Goal: Task Accomplishment & Management: Manage account settings

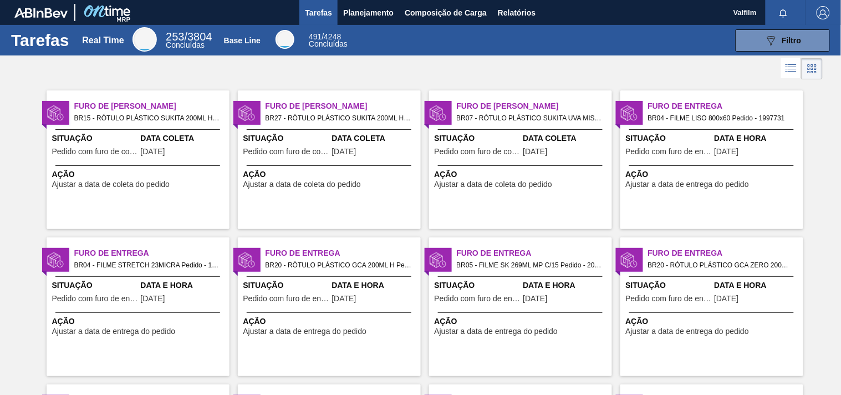
click at [177, 192] on div "Furo de Coleta BR15 - RÓTULO PLÁSTICO SUKITA 200ML H Pedido - 2002403 Situação …" at bounding box center [138, 159] width 183 height 139
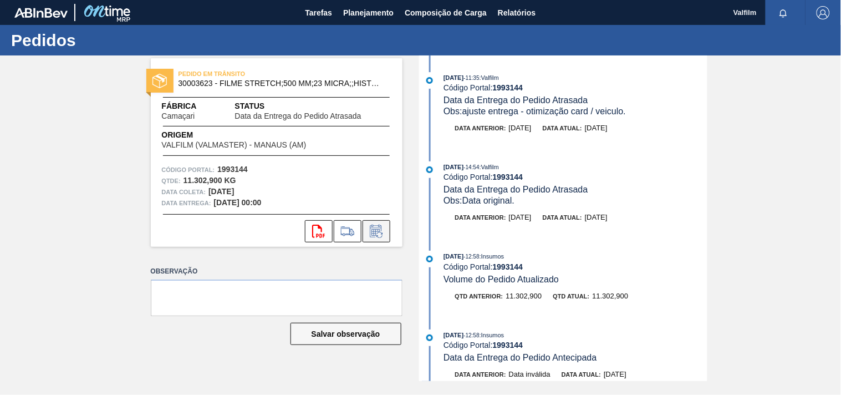
click at [370, 231] on icon at bounding box center [377, 231] width 18 height 13
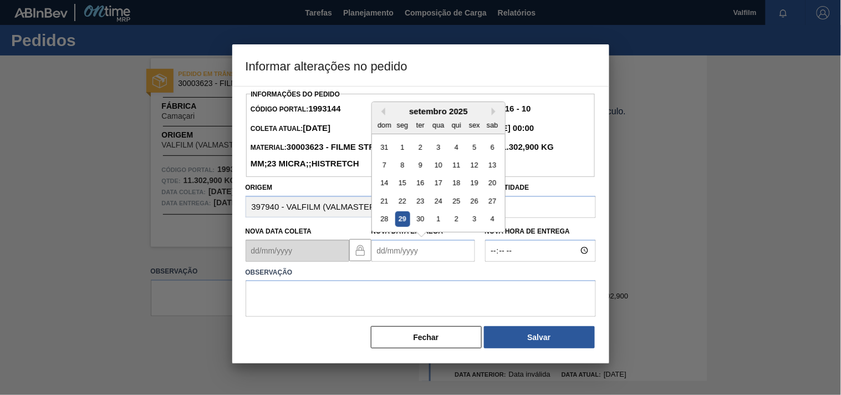
click at [395, 259] on Entrega1993144 "Nova Data Entrega" at bounding box center [424, 251] width 104 height 22
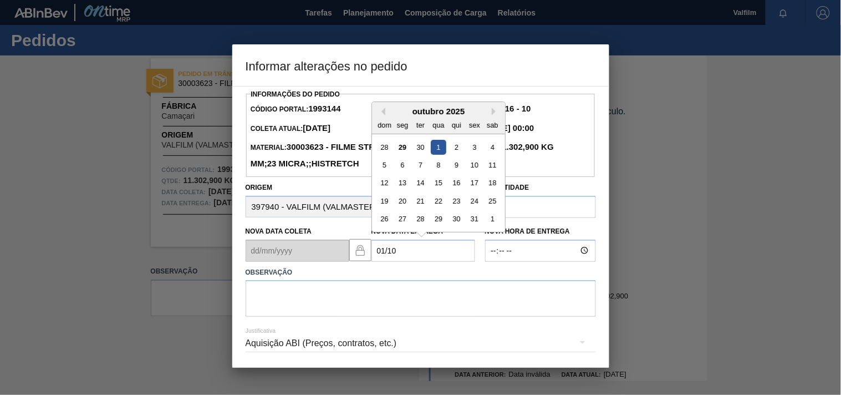
click at [440, 154] on div "1" at bounding box center [438, 146] width 15 height 15
type Entrega1993144 "01/10/2025"
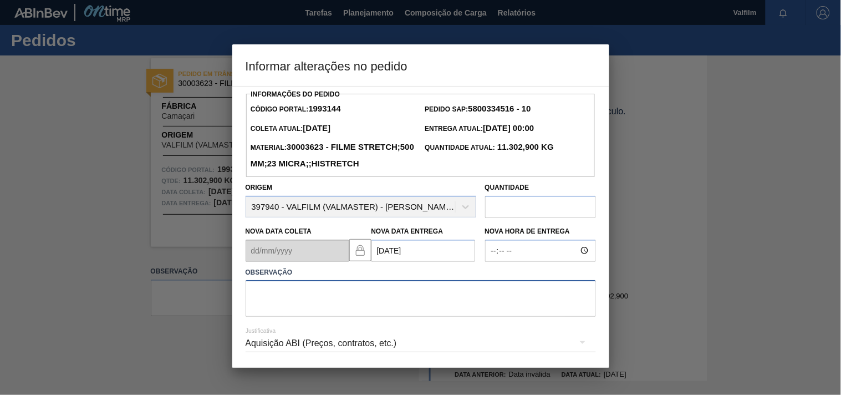
click at [349, 307] on textarea at bounding box center [421, 298] width 350 height 37
click at [556, 312] on textarea "ajuste entrega - desistencia de motorista, devido morosidade nas entregas anter…" at bounding box center [421, 298] width 350 height 37
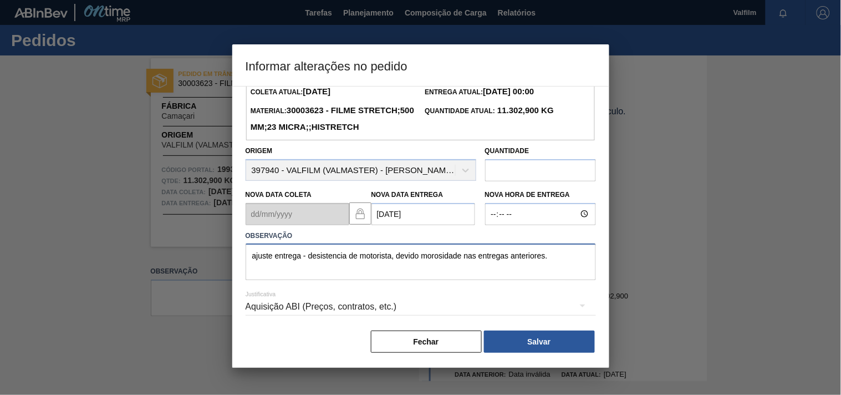
scroll to position [57, 0]
type textarea "ajuste entrega - desistencia de motorista, devido morosidade nas entregas anter…"
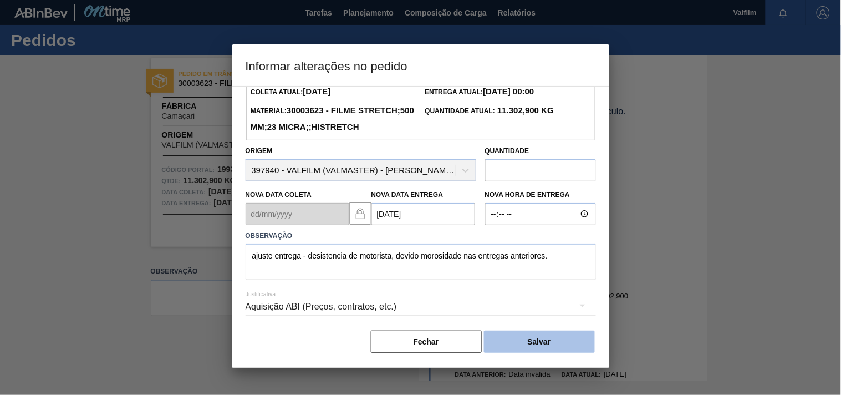
click at [551, 340] on button "Salvar" at bounding box center [539, 342] width 111 height 22
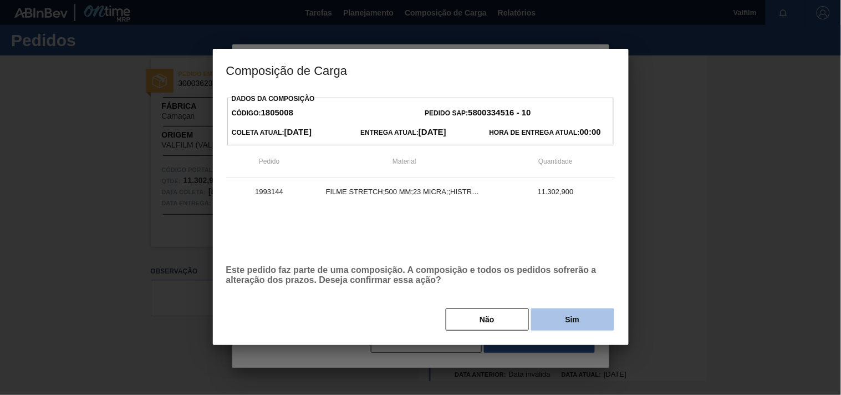
click at [572, 312] on button "Sim" at bounding box center [572, 319] width 83 height 22
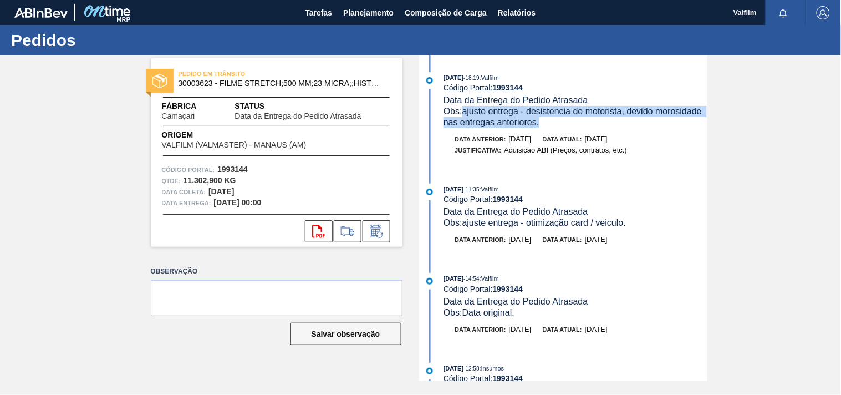
drag, startPoint x: 546, startPoint y: 125, endPoint x: 463, endPoint y: 114, distance: 83.9
click at [463, 114] on div "Obs: ajuste entrega - desistencia de motorista, devido morosidade nas entregas …" at bounding box center [575, 117] width 263 height 22
copy span "ajuste entrega - desistencia de motorista, devido morosidade nas entregas anter…"
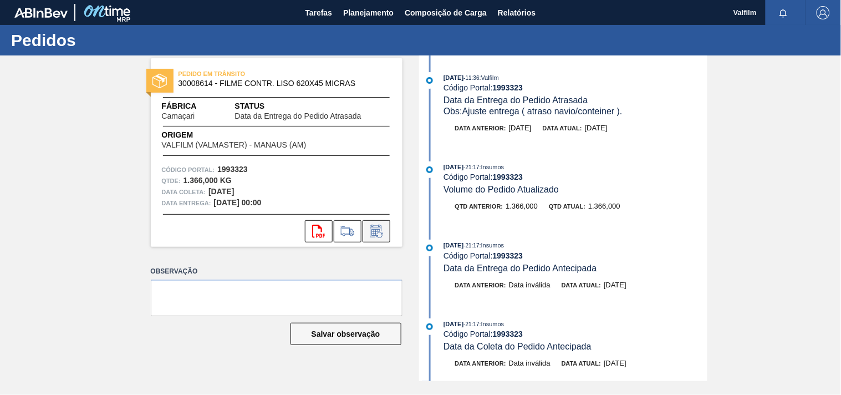
click at [383, 231] on icon at bounding box center [377, 231] width 18 height 13
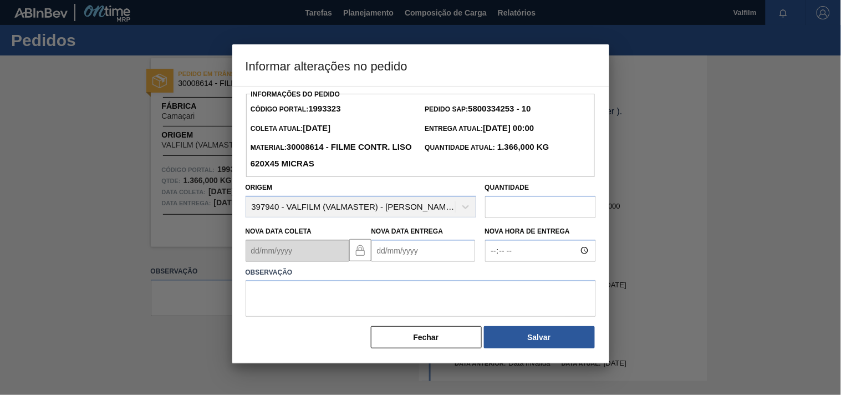
drag, startPoint x: 395, startPoint y: 257, endPoint x: 391, endPoint y: 251, distance: 7.5
click at [392, 251] on Entrega1993323 "Nova Data Entrega" at bounding box center [424, 251] width 104 height 22
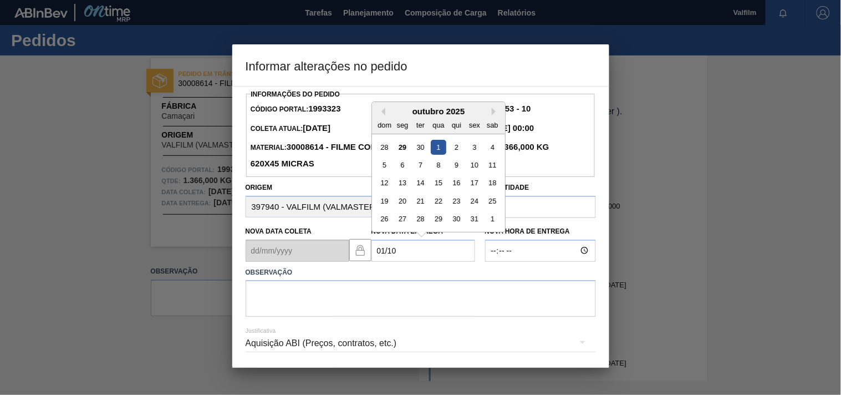
drag, startPoint x: 438, startPoint y: 148, endPoint x: 347, endPoint y: 237, distance: 127.4
click at [438, 148] on div "1" at bounding box center [438, 146] width 15 height 15
type Entrega1993323 "[DATE]"
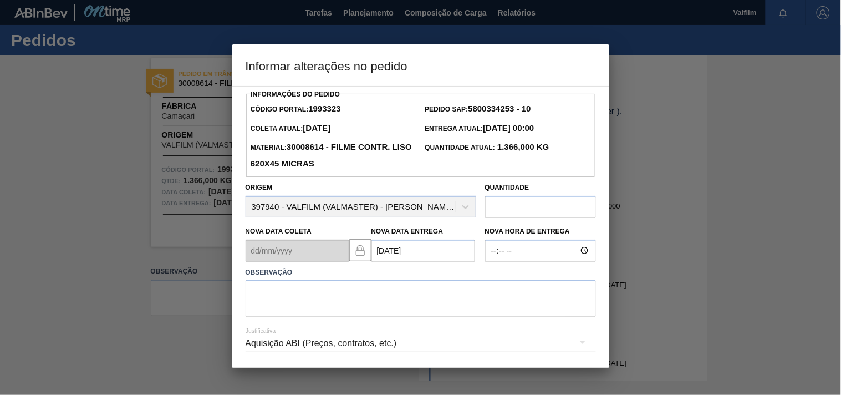
click at [265, 347] on div "Aquisição ABI (Preços, contratos, etc.)" at bounding box center [421, 343] width 350 height 31
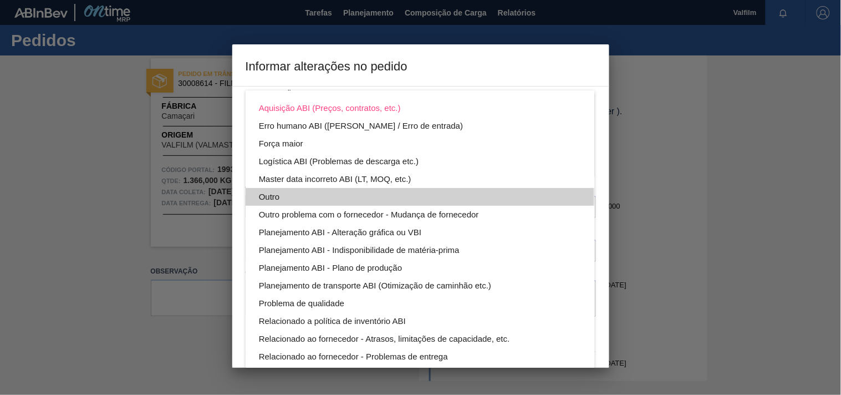
click at [261, 199] on div "Outro" at bounding box center [420, 197] width 323 height 18
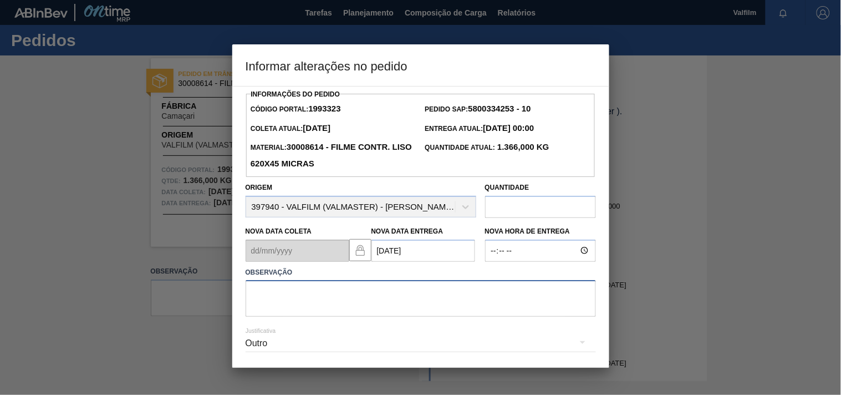
drag, startPoint x: 275, startPoint y: 303, endPoint x: 287, endPoint y: 302, distance: 11.7
click at [276, 302] on textarea at bounding box center [421, 298] width 350 height 37
paste textarea "ajuste entrega - desistencia de motorista, devido morosidade nas entregas anter…"
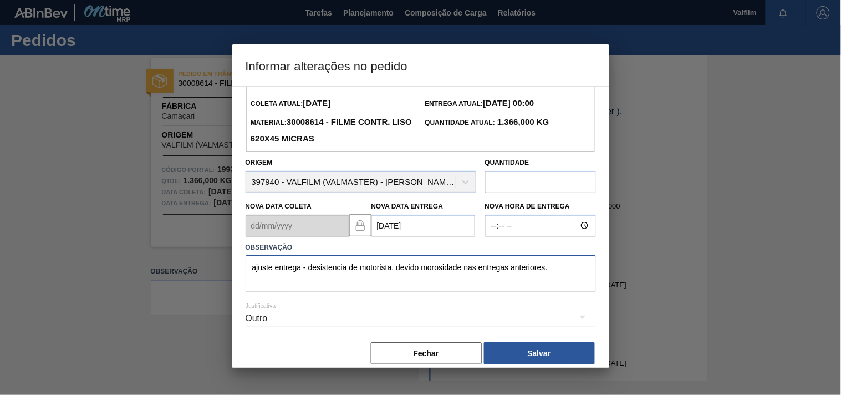
scroll to position [39, 0]
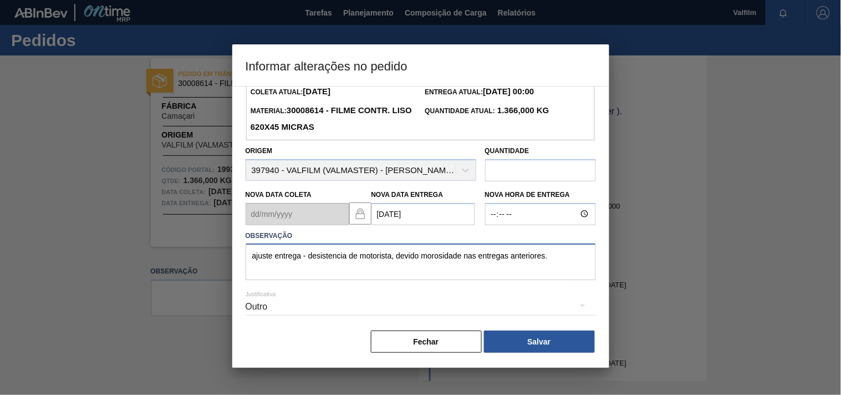
type textarea "ajuste entrega - desistencia de motorista, devido morosidade nas entregas anter…"
click at [561, 356] on div "Informações do Pedido Código Portal: 1993323 Pedido SAP: 5800334253 - 10 Coleta…" at bounding box center [420, 227] width 377 height 282
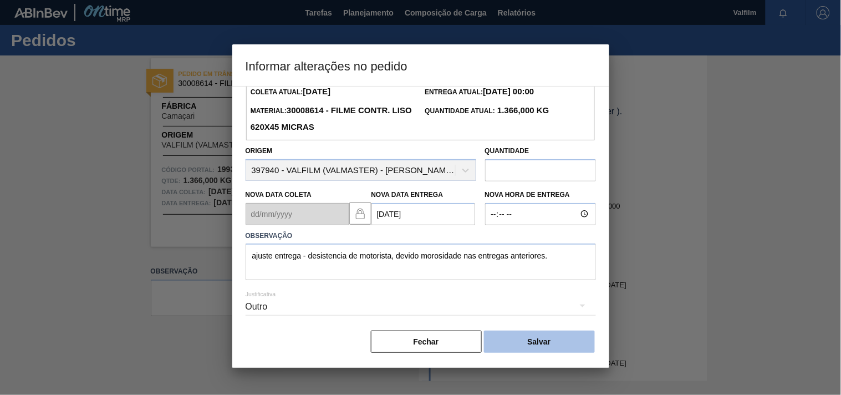
click at [558, 344] on button "Salvar" at bounding box center [539, 342] width 111 height 22
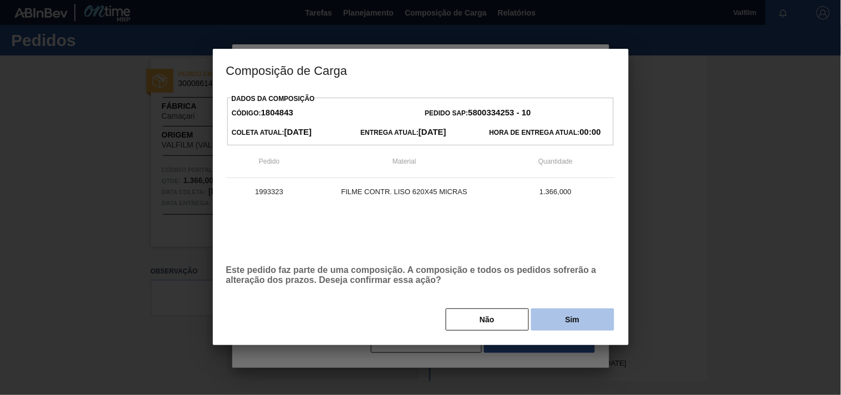
click at [562, 328] on button "Sim" at bounding box center [572, 319] width 83 height 22
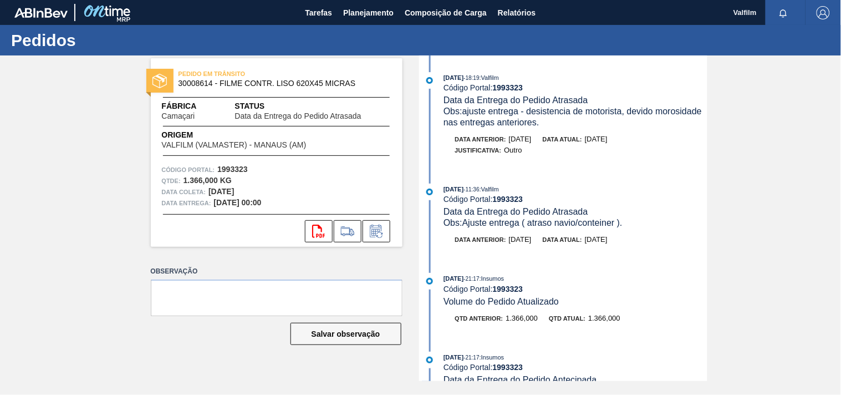
drag, startPoint x: 593, startPoint y: 122, endPoint x: 466, endPoint y: 111, distance: 127.4
click at [466, 111] on div "Obs: ajuste entrega - desistencia de motorista, devido morosidade nas entregas …" at bounding box center [575, 117] width 263 height 22
copy span "ajuste entrega - desistencia de motorista, devido morosidade nas entregas anter…"
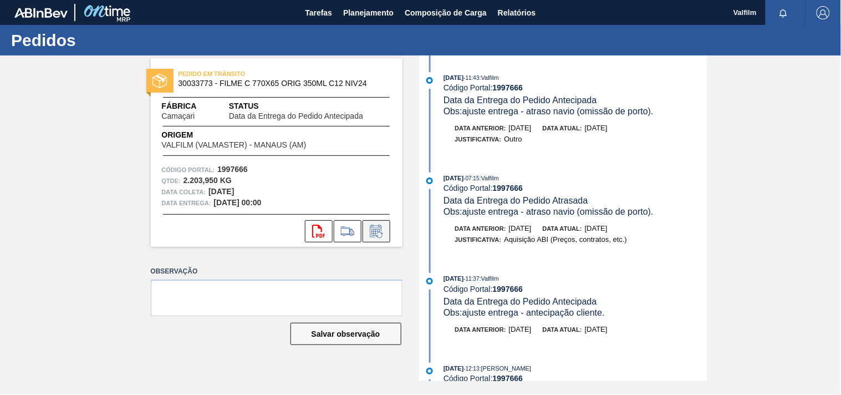
click at [379, 230] on icon at bounding box center [377, 231] width 18 height 13
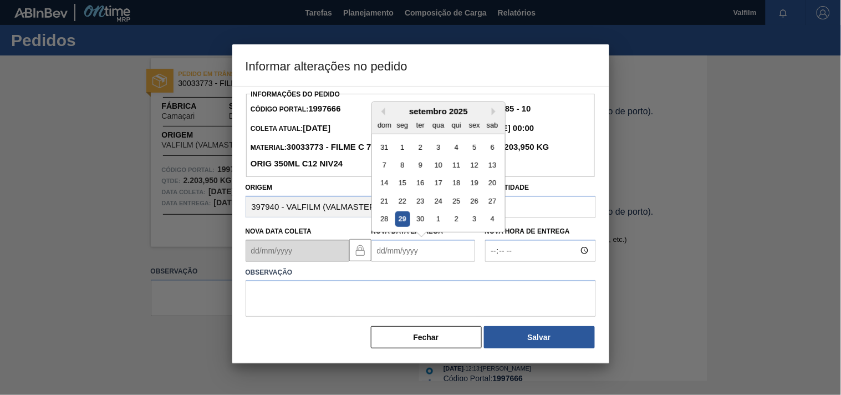
click at [385, 252] on Entrega1997666 "Nova Data Entrega" at bounding box center [424, 251] width 104 height 22
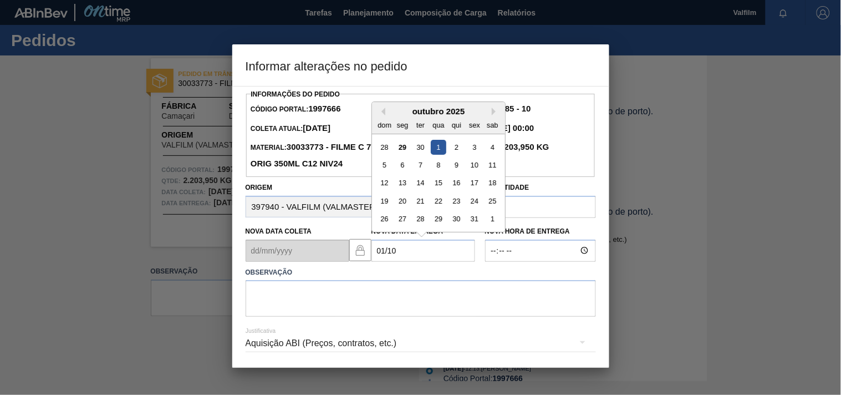
click at [440, 150] on div "1" at bounding box center [438, 146] width 15 height 15
type Entrega1997666 "01/10/2025"
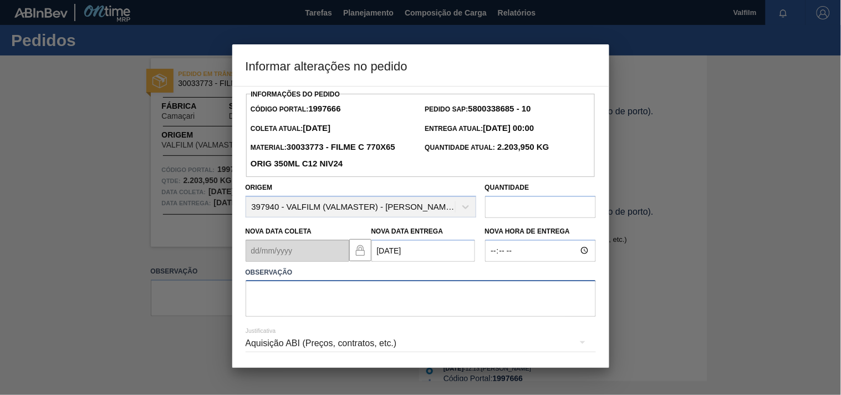
click at [298, 307] on textarea at bounding box center [421, 298] width 350 height 37
paste textarea "ajuste entrega - desistencia de motorista, devido morosidade nas entregas anter…"
type textarea "ajuste entrega - desistencia de motorista, devido morosidade nas entregas anter…"
click at [306, 352] on div "Aquisição ABI (Preços, contratos, etc.)" at bounding box center [421, 343] width 350 height 31
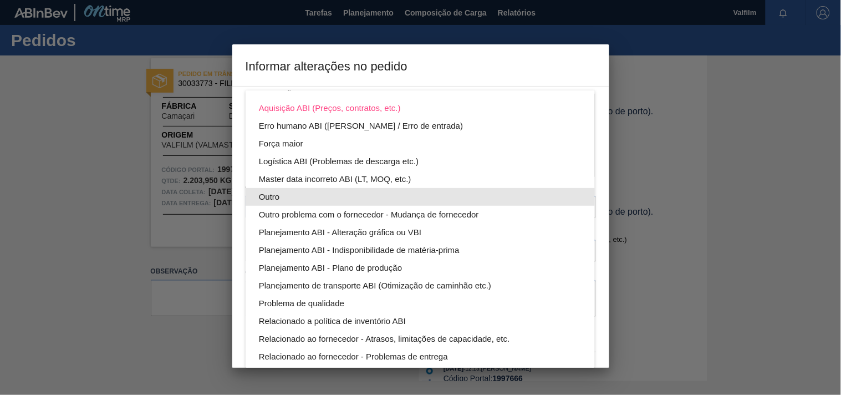
click at [271, 193] on div "Outro" at bounding box center [420, 197] width 323 height 18
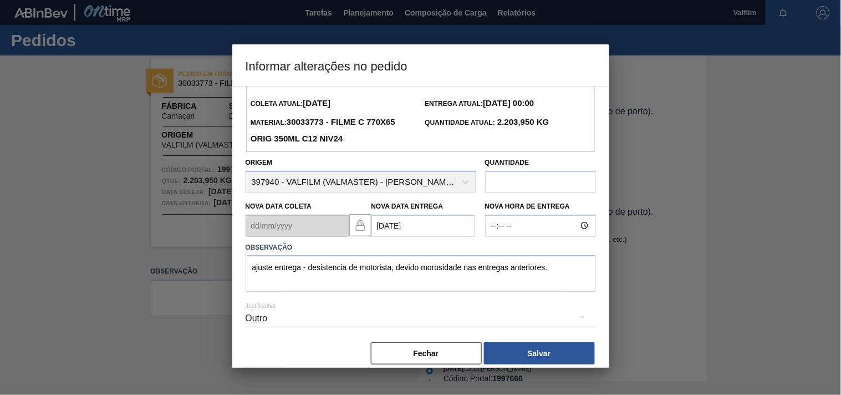
scroll to position [39, 0]
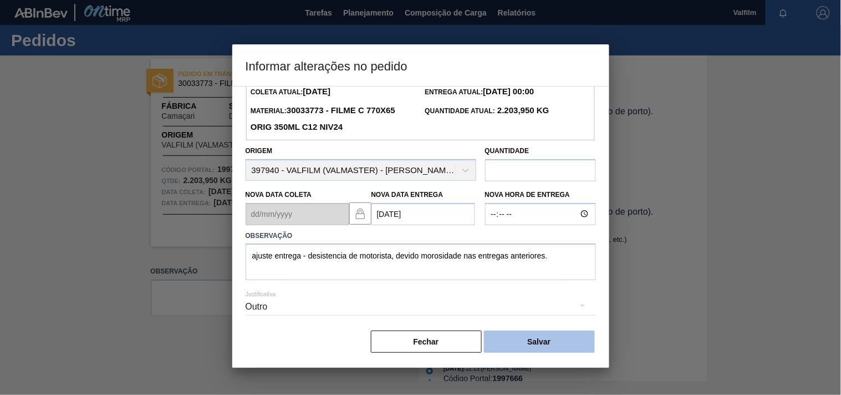
click at [529, 340] on button "Salvar" at bounding box center [539, 342] width 111 height 22
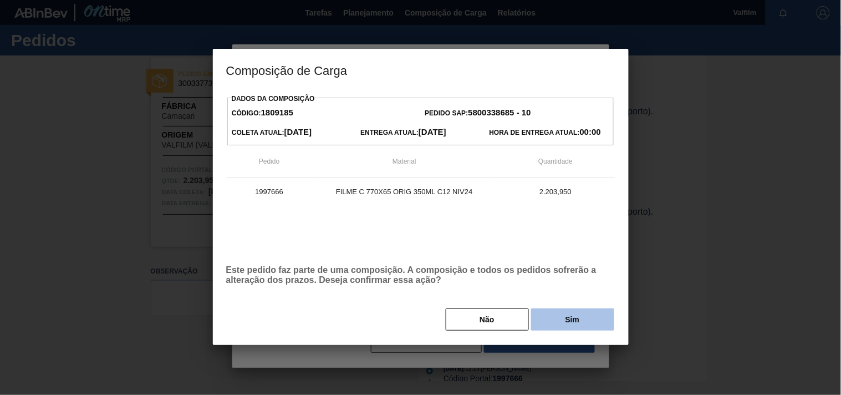
click at [566, 326] on button "Sim" at bounding box center [572, 319] width 83 height 22
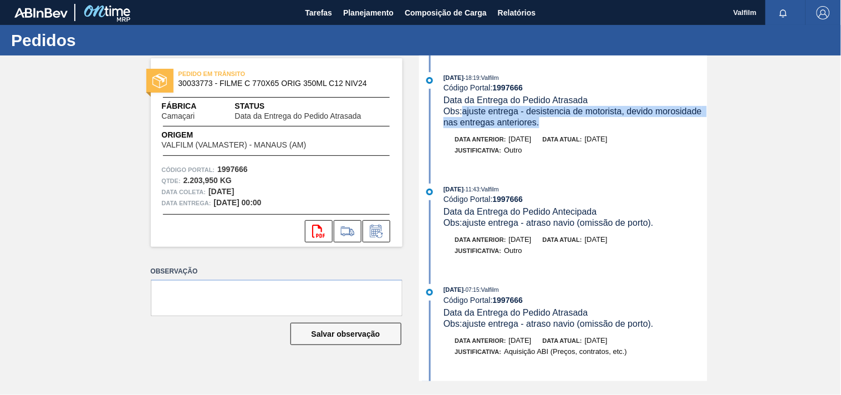
drag, startPoint x: 542, startPoint y: 125, endPoint x: 466, endPoint y: 111, distance: 77.2
click at [466, 111] on div "Obs: ajuste entrega - desistencia de motorista, devido morosidade nas entregas …" at bounding box center [575, 117] width 263 height 22
copy span "ajuste entrega - desistencia de motorista, devido morosidade nas entregas anter…"
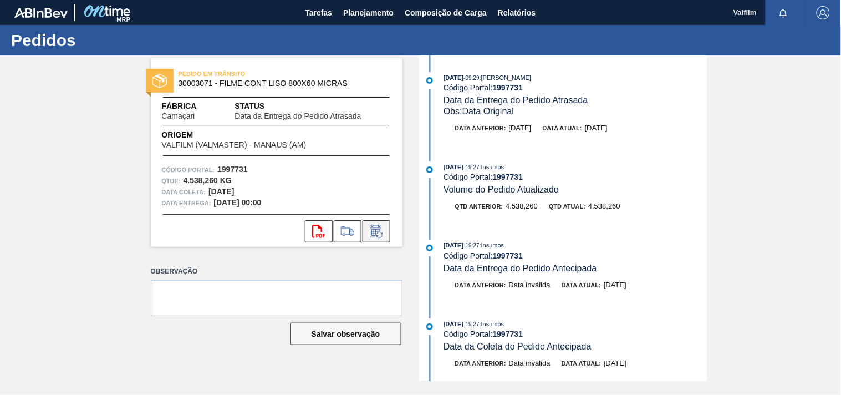
click at [376, 233] on icon at bounding box center [377, 231] width 18 height 13
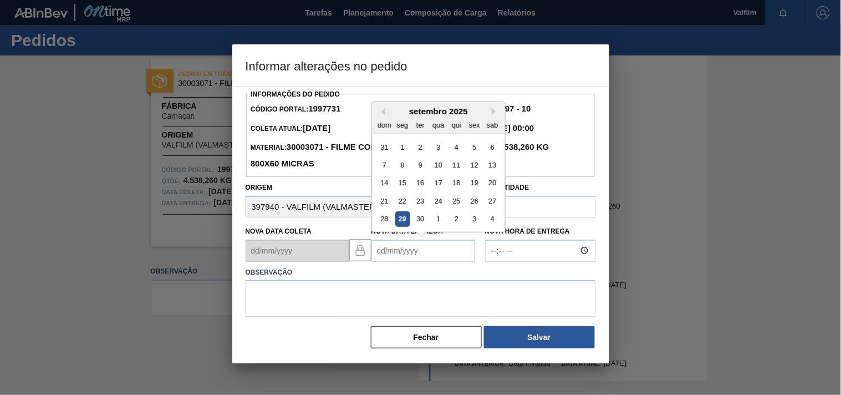
drag, startPoint x: 398, startPoint y: 256, endPoint x: 388, endPoint y: 245, distance: 14.6
click at [388, 245] on Entrega1997731 "Nova Data Entrega" at bounding box center [424, 251] width 104 height 22
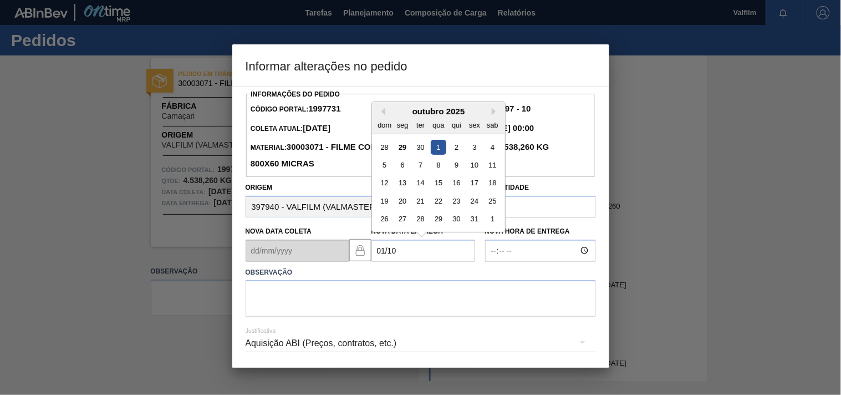
click at [439, 150] on div "1" at bounding box center [438, 146] width 15 height 15
type Entrega1997731 "[DATE]"
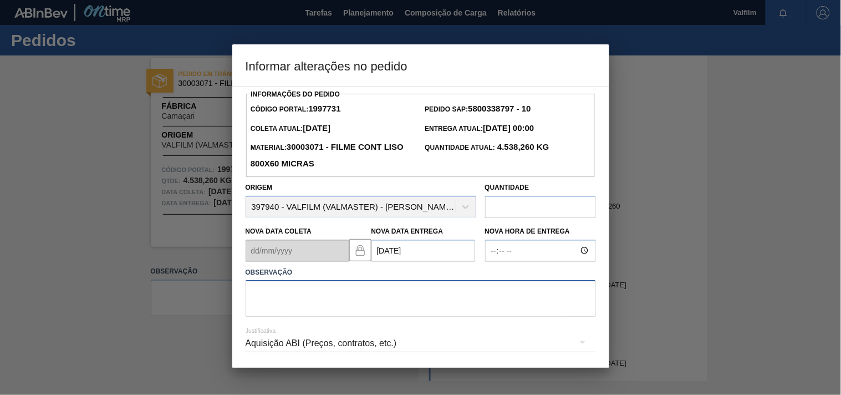
click at [276, 300] on textarea at bounding box center [421, 298] width 350 height 37
paste textarea "ajuste entrega - desistencia de motorista, devido morosidade nas entregas anter…"
type textarea "ajuste entrega - desistencia de motorista, devido morosidade nas entregas anter…"
click at [292, 345] on div "Aquisição ABI (Preços, contratos, etc.)" at bounding box center [421, 343] width 350 height 31
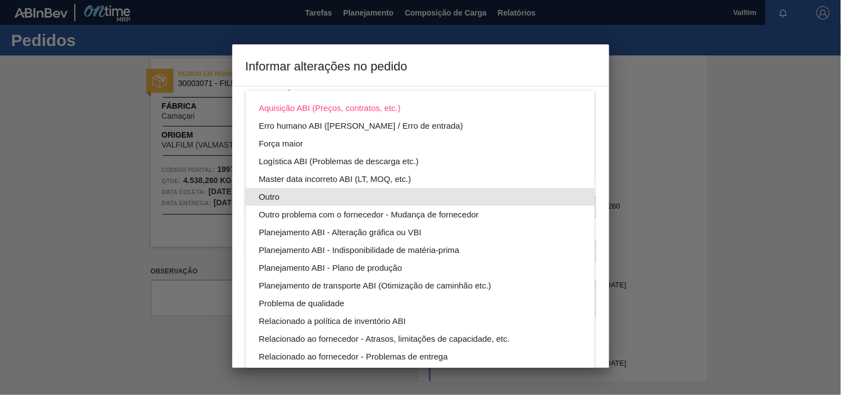
click at [279, 191] on div "Outro" at bounding box center [420, 197] width 323 height 18
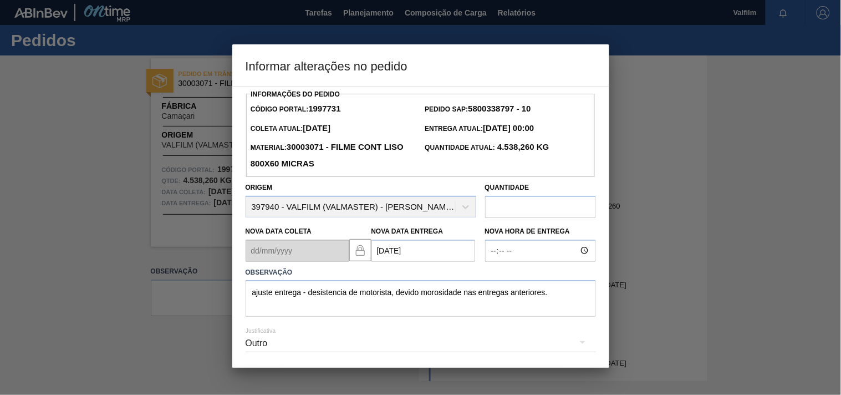
scroll to position [39, 0]
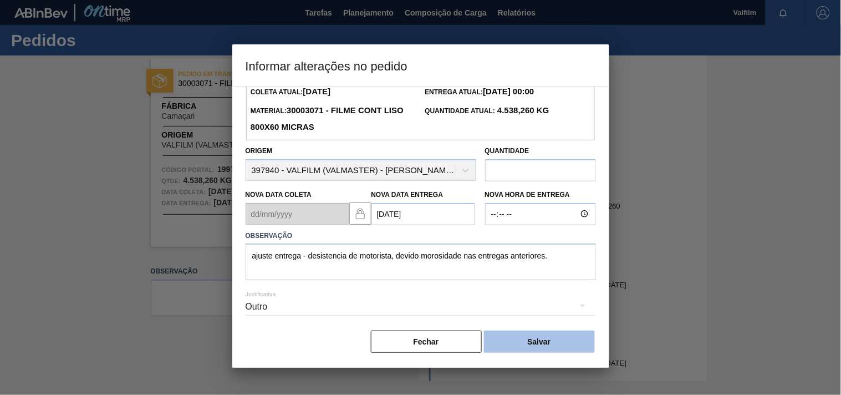
click at [534, 336] on button "Salvar" at bounding box center [539, 342] width 111 height 22
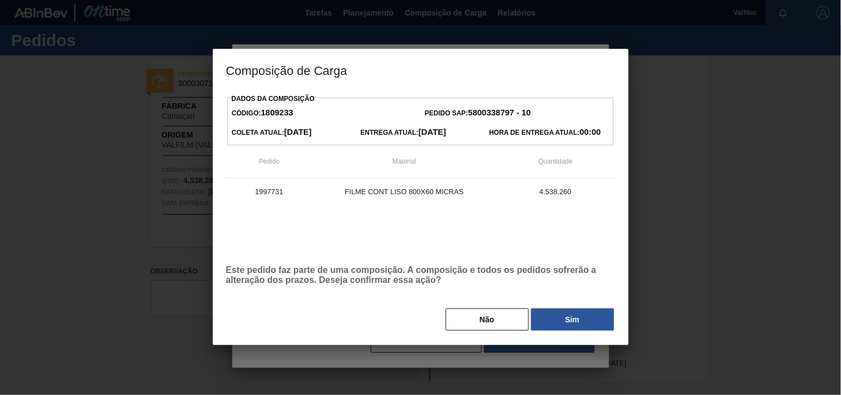
click at [560, 318] on button "Sim" at bounding box center [572, 319] width 83 height 22
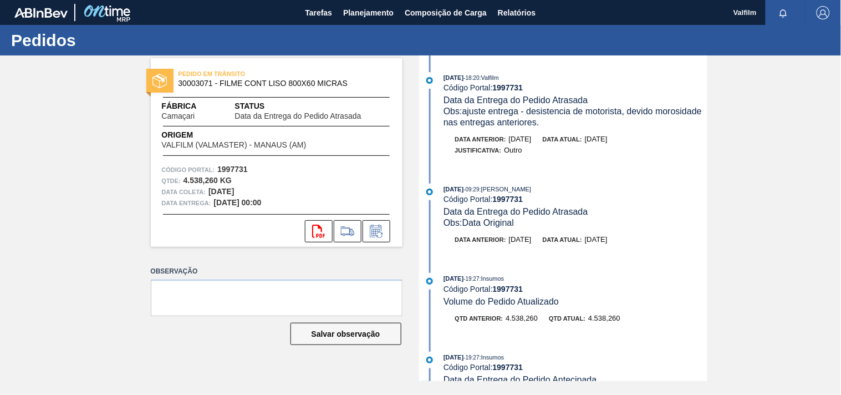
click at [538, 123] on span "Obs: ajuste entrega - desistencia de motorista, devido morosidade nas entregas …" at bounding box center [574, 116] width 261 height 21
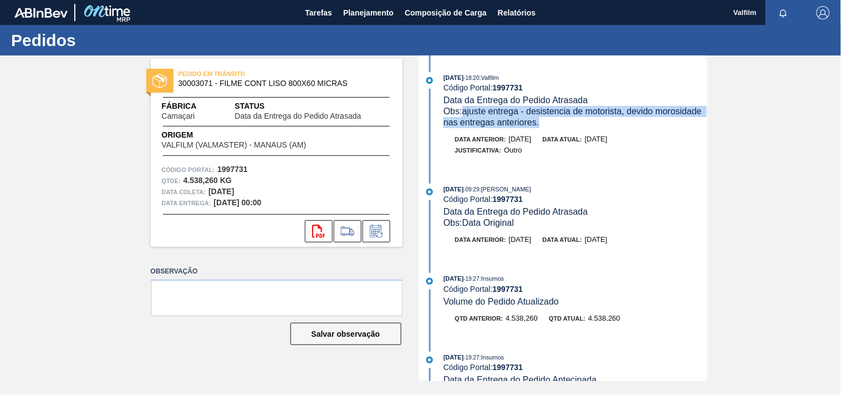
drag, startPoint x: 465, startPoint y: 111, endPoint x: 561, endPoint y: 125, distance: 97.4
click at [561, 125] on div "Obs: ajuste entrega - desistencia de motorista, devido morosidade nas entregas …" at bounding box center [575, 117] width 263 height 22
copy span "ajuste entrega - desistencia de motorista, devido morosidade nas entregas anter…"
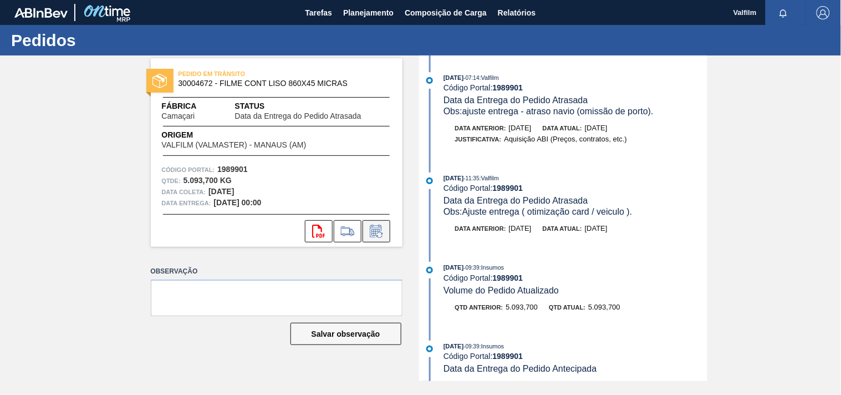
click at [375, 231] on icon at bounding box center [376, 232] width 8 height 7
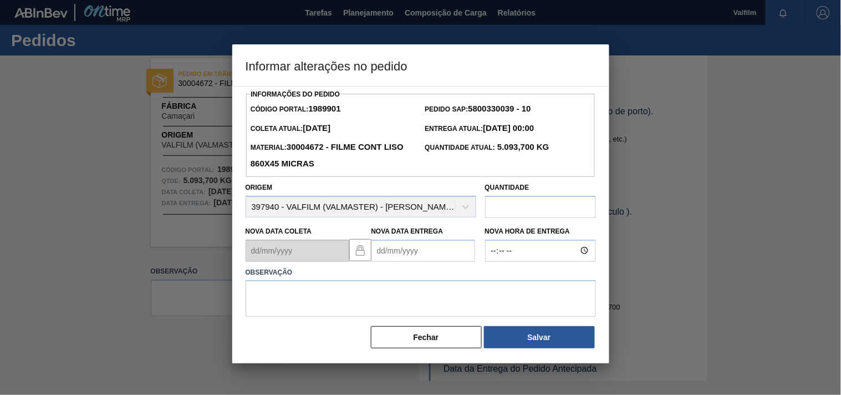
click at [90, 274] on div at bounding box center [420, 197] width 841 height 395
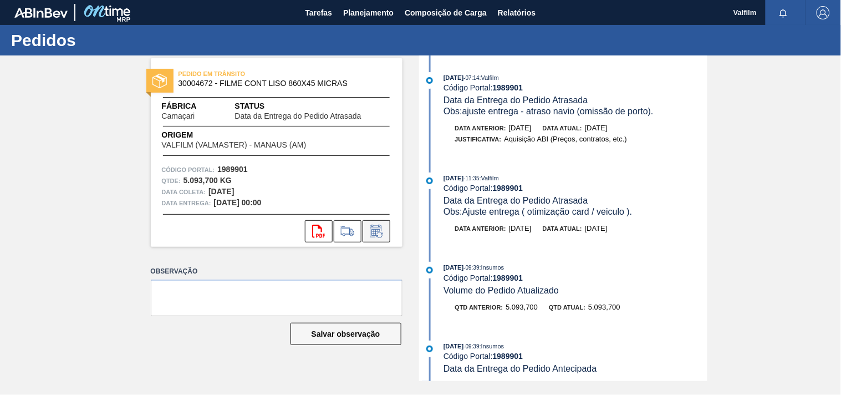
click at [387, 233] on button at bounding box center [377, 231] width 28 height 22
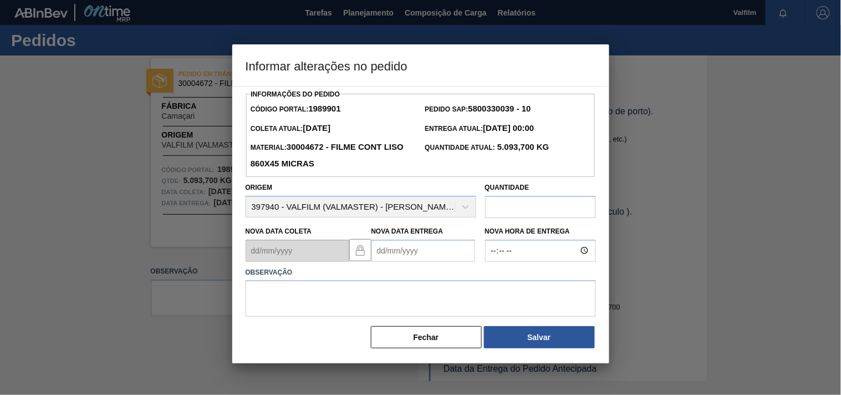
click at [399, 247] on Entrega1989901 "Nova Data Entrega" at bounding box center [424, 251] width 104 height 22
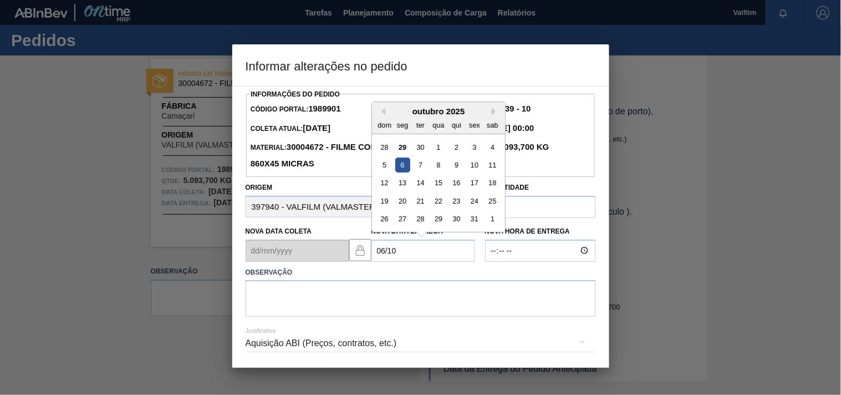
click at [401, 167] on div "6" at bounding box center [402, 164] width 15 height 15
type Entrega1989901 "[DATE]"
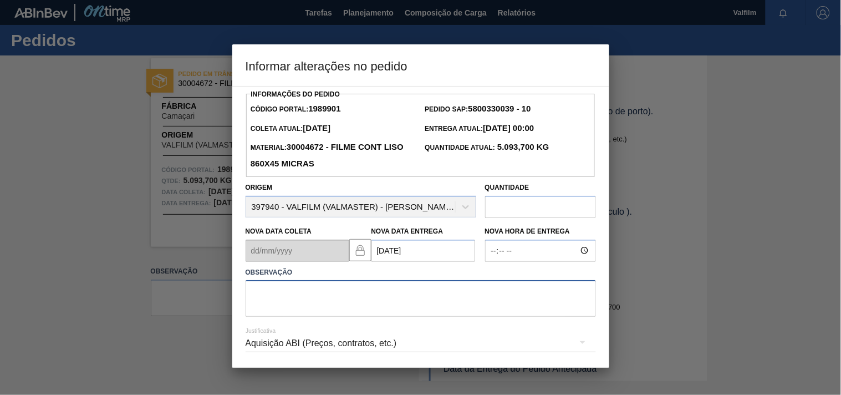
click at [286, 314] on textarea at bounding box center [421, 298] width 350 height 37
paste textarea "ajuste entrega - desistencia de motorista, devido morosidade nas entregas anter…"
type textarea "ajuste entrega - desistencia de motorista, devido morosidade nas entregas anter…"
click at [263, 355] on div "Aquisição ABI (Preços, contratos, etc.)" at bounding box center [421, 343] width 350 height 31
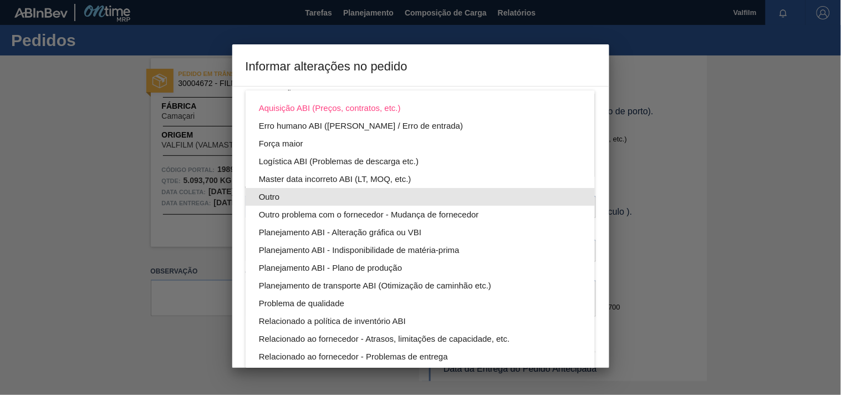
click at [266, 198] on div "Outro" at bounding box center [420, 197] width 323 height 18
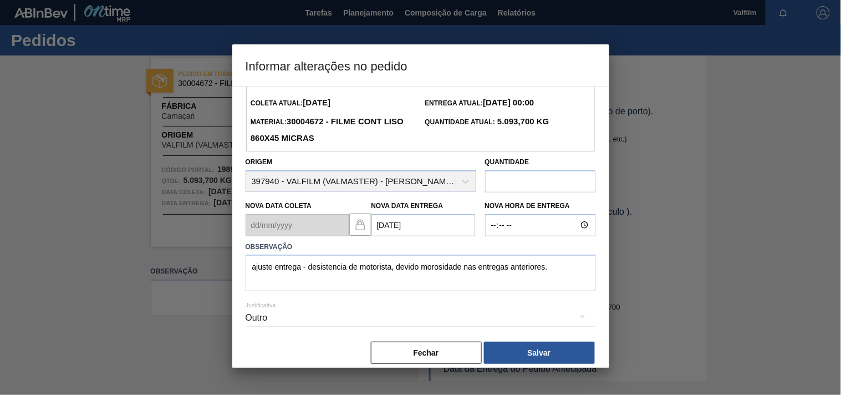
scroll to position [39, 0]
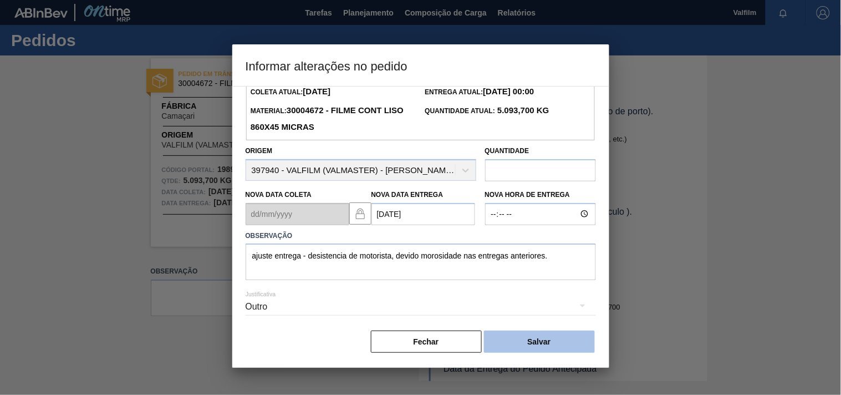
click at [535, 333] on button "Salvar" at bounding box center [539, 342] width 111 height 22
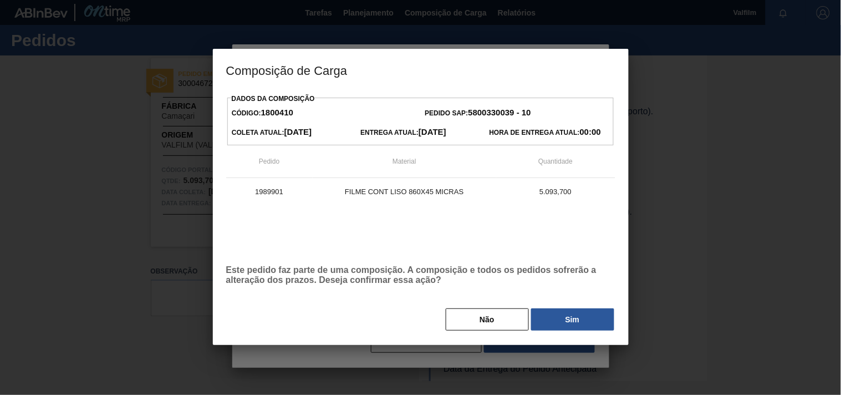
drag, startPoint x: 570, startPoint y: 322, endPoint x: 289, endPoint y: 272, distance: 285.6
click at [570, 322] on button "Sim" at bounding box center [572, 319] width 83 height 22
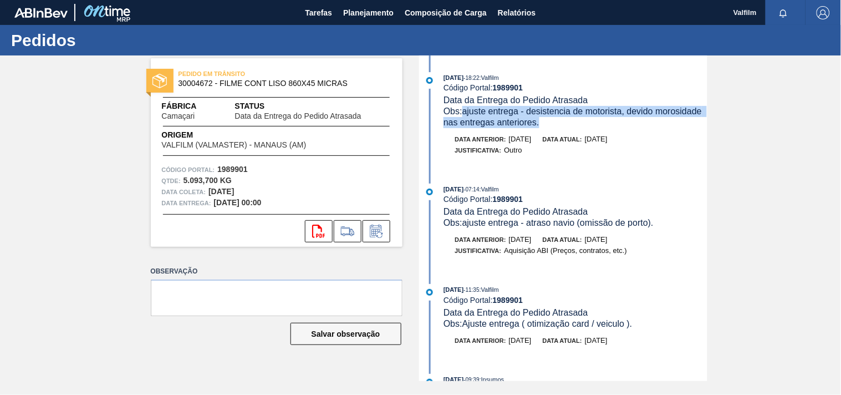
drag, startPoint x: 545, startPoint y: 124, endPoint x: 465, endPoint y: 111, distance: 80.8
click at [465, 111] on div "Obs: ajuste entrega - desistencia de motorista, devido morosidade nas entregas …" at bounding box center [575, 117] width 263 height 22
copy span "ajuste entrega - desistencia de motorista, devido morosidade nas entregas anter…"
drag, startPoint x: 470, startPoint y: 111, endPoint x: 498, endPoint y: 121, distance: 30.0
click at [470, 111] on span "Obs: ajuste entrega - desistencia de motorista, devido morosidade nas entregas …" at bounding box center [574, 116] width 261 height 21
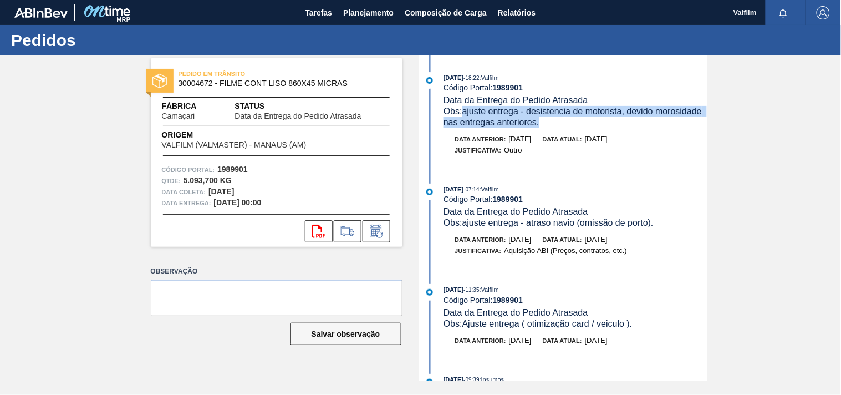
drag, startPoint x: 540, startPoint y: 128, endPoint x: 540, endPoint y: 159, distance: 31.1
click at [540, 129] on div "29/09/2025 - 18:22 : Valfilm Código Portal: 1989901 Data da Entrega do Pedido A…" at bounding box center [565, 119] width 286 height 95
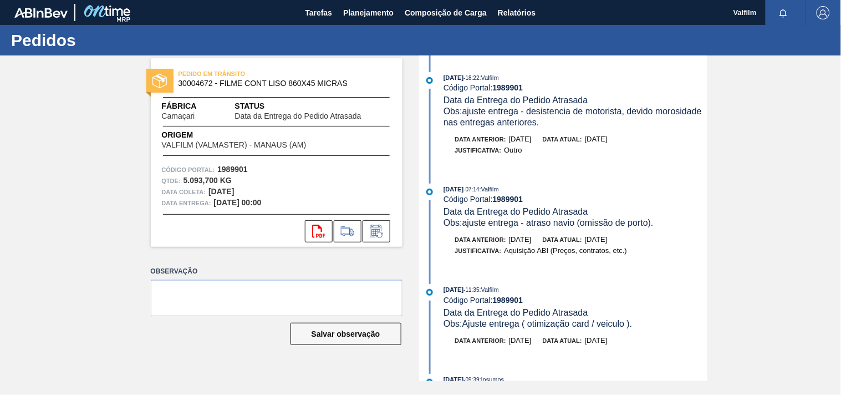
click at [540, 161] on div "Data anterior: 29/09/2025 Data atual: 06/10/2025 Justificativa: Outro" at bounding box center [565, 148] width 286 height 28
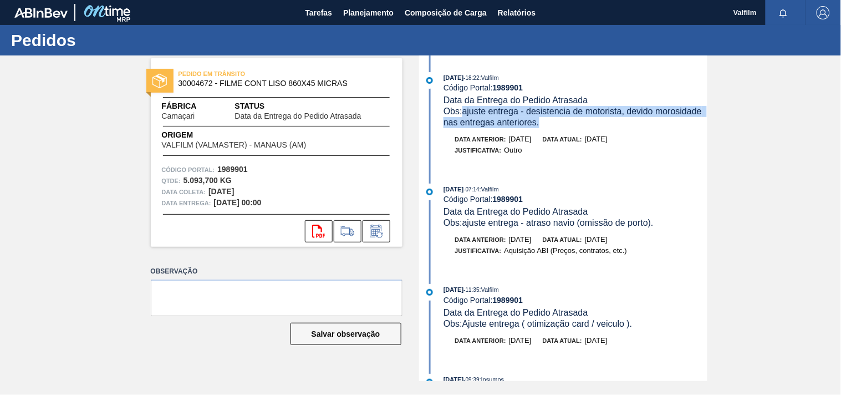
drag, startPoint x: 540, startPoint y: 125, endPoint x: 466, endPoint y: 113, distance: 74.7
click at [466, 113] on div "Obs: ajuste entrega - desistencia de motorista, devido morosidade nas entregas …" at bounding box center [575, 117] width 263 height 22
copy span "ajuste entrega - desistencia de motorista, devido morosidade nas entregas anter…"
click at [313, 17] on span "Tarefas" at bounding box center [318, 12] width 27 height 13
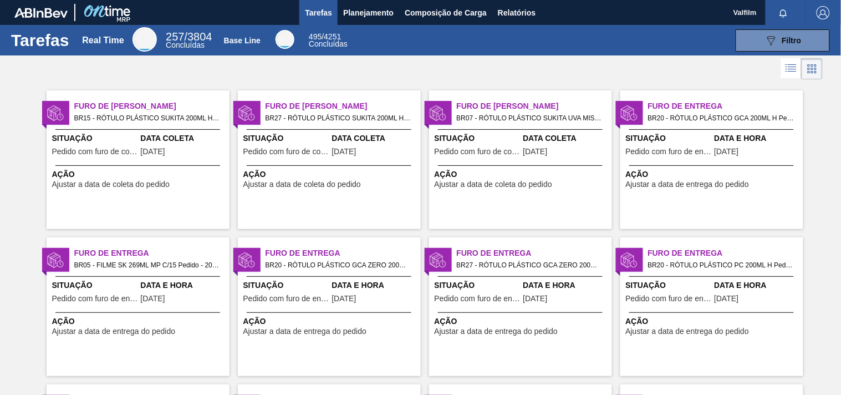
click at [364, 142] on span "Data Coleta" at bounding box center [375, 139] width 86 height 12
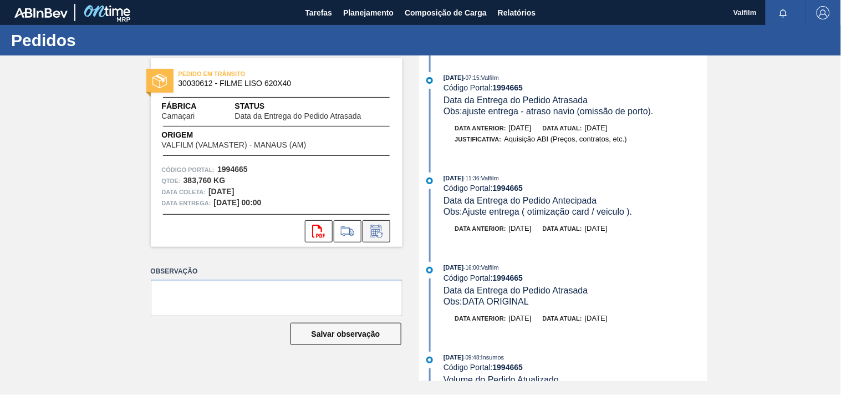
click at [381, 227] on icon at bounding box center [376, 231] width 12 height 13
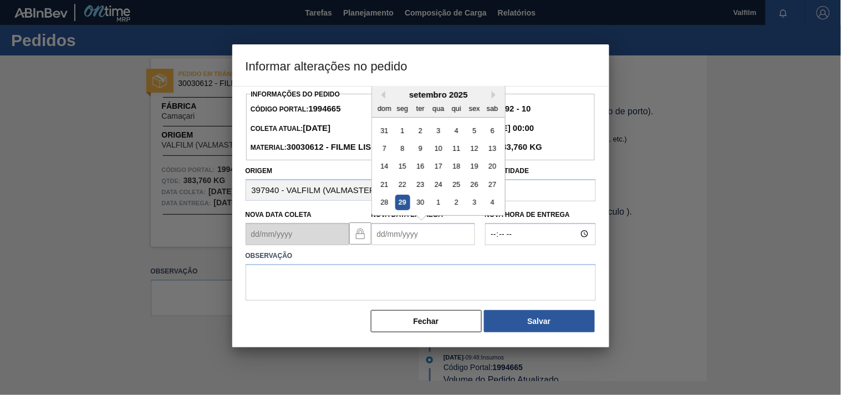
drag, startPoint x: 381, startPoint y: 227, endPoint x: 385, endPoint y: 247, distance: 19.9
click at [385, 245] on Entrega1994665 "Nova Data Entrega" at bounding box center [424, 234] width 104 height 22
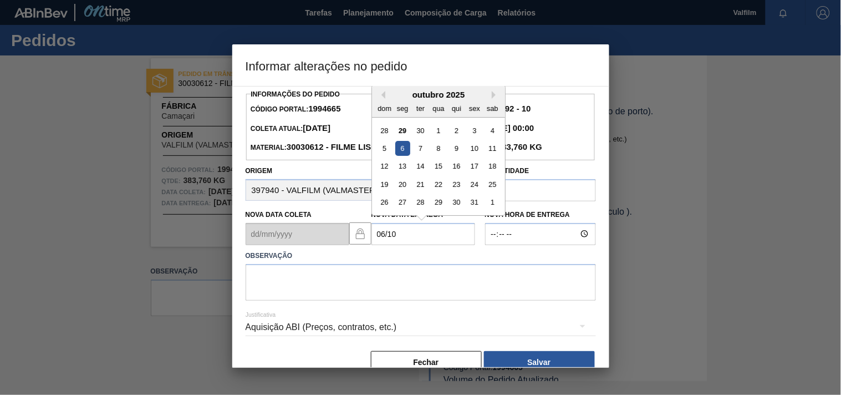
click at [403, 156] on div "6" at bounding box center [402, 148] width 15 height 15
type Entrega1994665 "[DATE]"
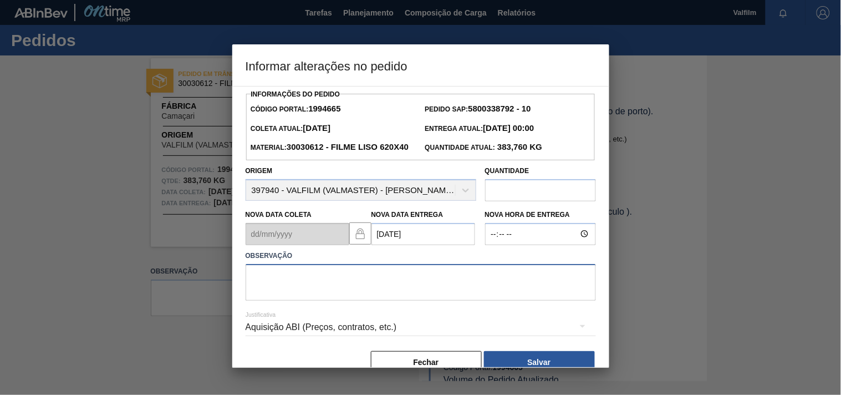
click at [278, 301] on textarea at bounding box center [421, 282] width 350 height 37
paste textarea "ajuste entrega - desistencia de motorista, devido morosidade nas entregas anter…"
type textarea "ajuste entrega - desistencia de motorista, devido morosidade nas entregas anter…"
click at [279, 340] on div "Aquisição ABI (Preços, contratos, etc.)" at bounding box center [421, 327] width 350 height 31
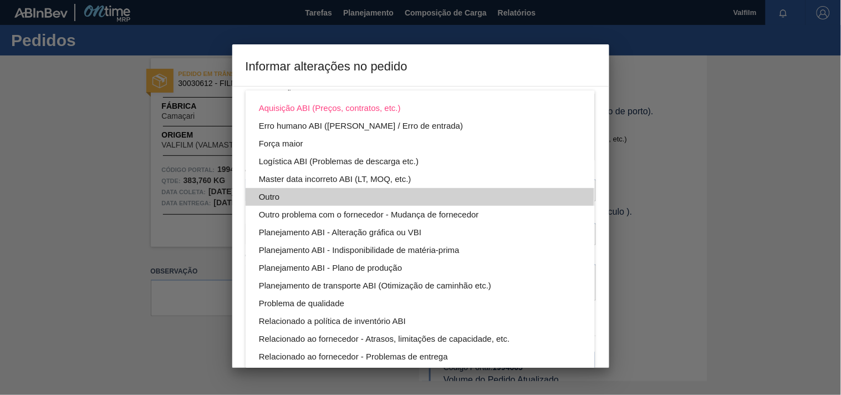
click at [267, 193] on div "Outro" at bounding box center [420, 197] width 323 height 18
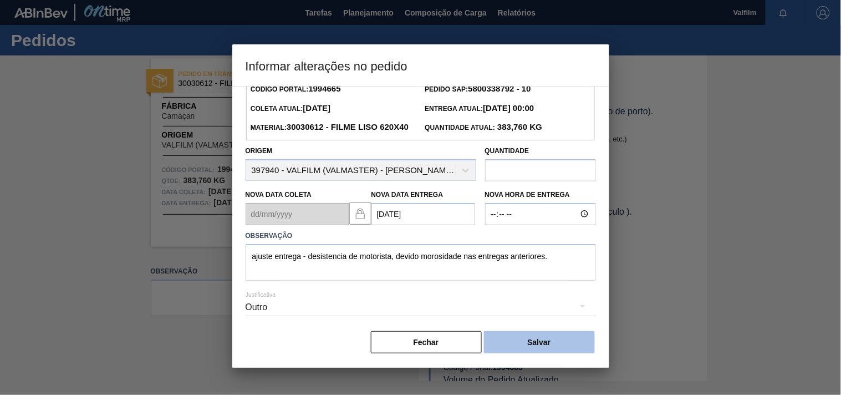
scroll to position [39, 0]
click at [556, 342] on button "Salvar" at bounding box center [539, 342] width 111 height 22
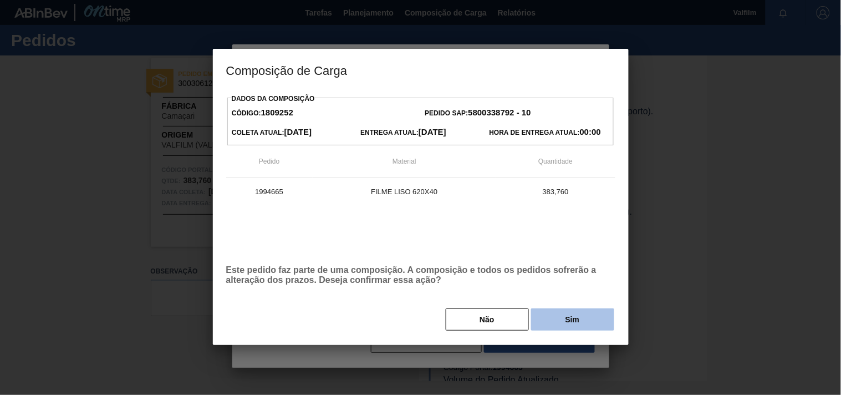
click at [577, 323] on button "Sim" at bounding box center [572, 319] width 83 height 22
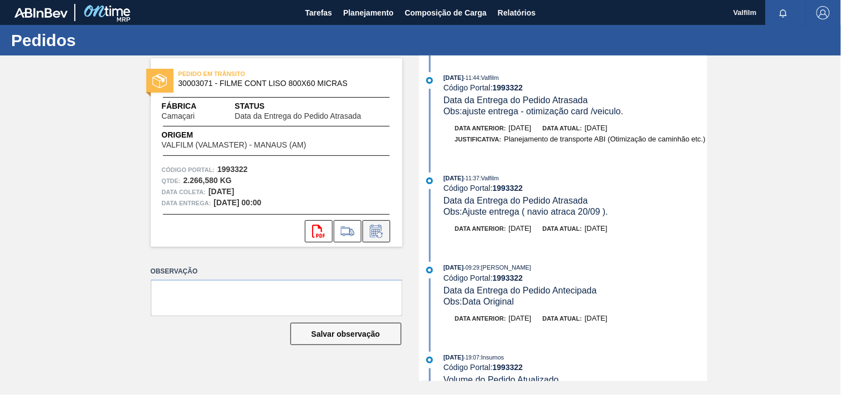
click at [379, 239] on button at bounding box center [377, 231] width 28 height 22
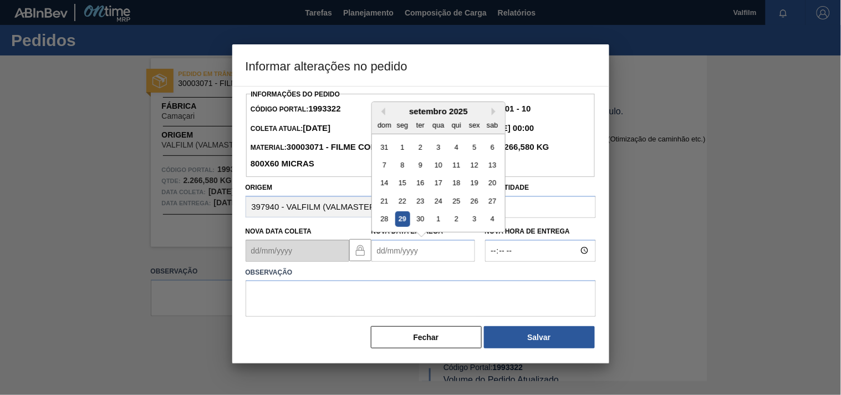
click at [392, 253] on Entrega1993322 "Nova Data Entrega" at bounding box center [424, 251] width 104 height 22
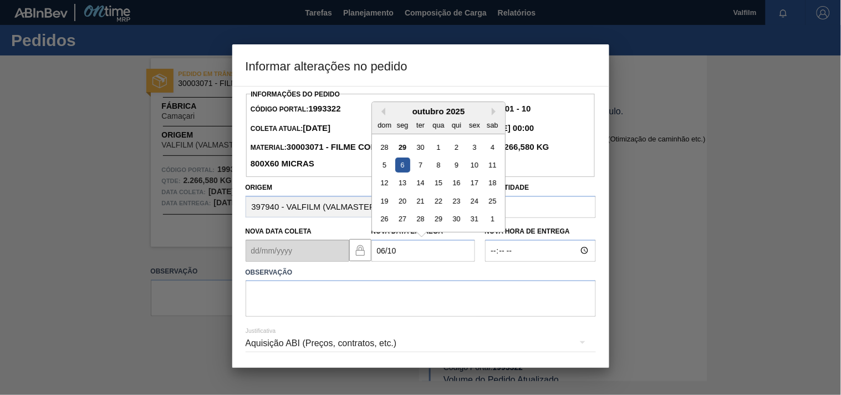
click at [400, 172] on div "6" at bounding box center [402, 164] width 15 height 15
type Entrega1993322 "[DATE]"
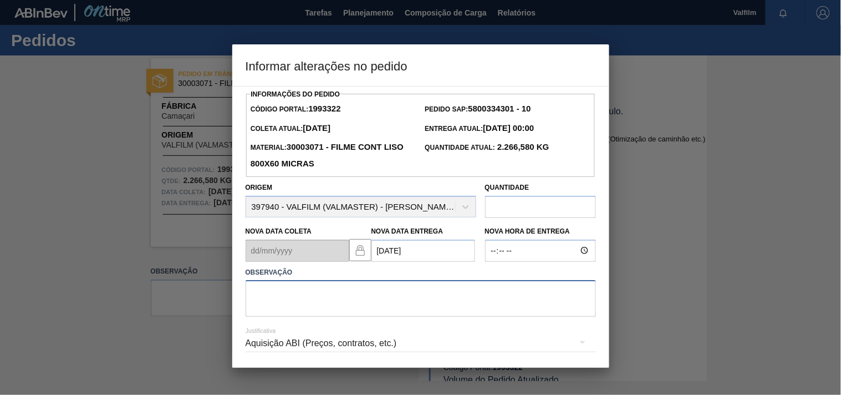
click at [284, 294] on textarea at bounding box center [421, 298] width 350 height 37
paste textarea "ajuste entrega - desistencia de motorista, devido morosidade nas entregas anter…"
type textarea "ajuste entrega - desistencia de motorista, devido morosidade nas entregas anter…"
click at [270, 344] on div "Aquisição ABI (Preços, contratos, etc.)" at bounding box center [421, 343] width 350 height 31
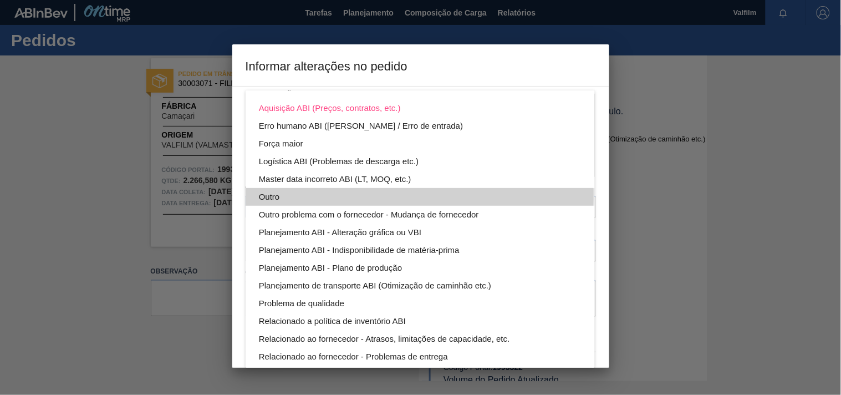
click at [274, 194] on div "Outro" at bounding box center [420, 197] width 323 height 18
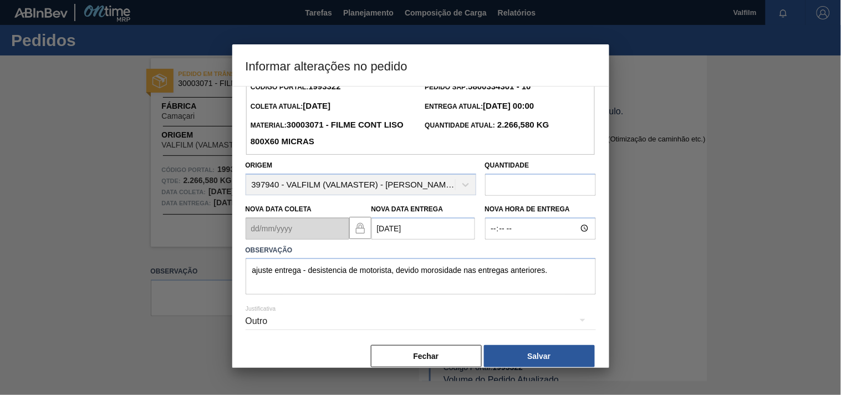
scroll to position [39, 0]
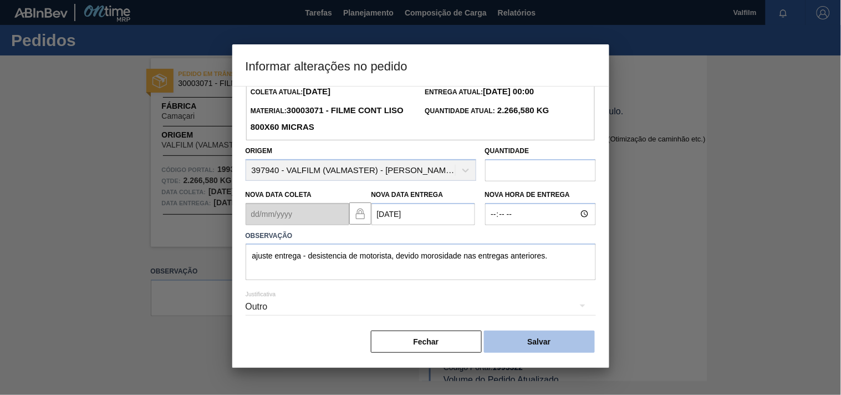
click at [544, 347] on button "Salvar" at bounding box center [539, 342] width 111 height 22
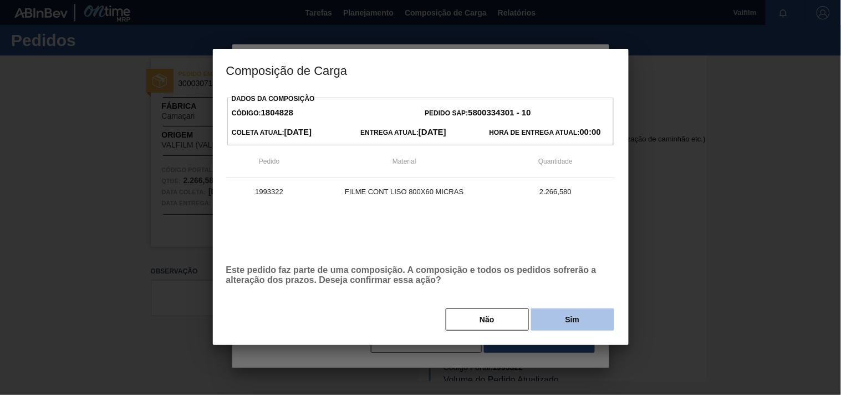
click at [561, 327] on button "Sim" at bounding box center [572, 319] width 83 height 22
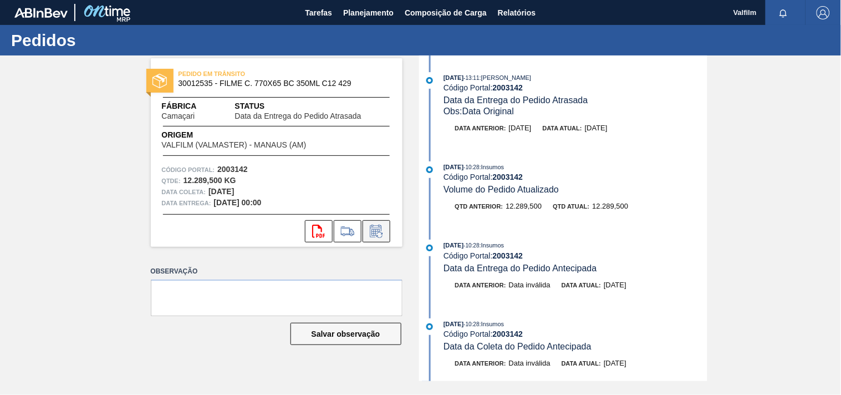
click at [369, 229] on icon at bounding box center [377, 231] width 18 height 13
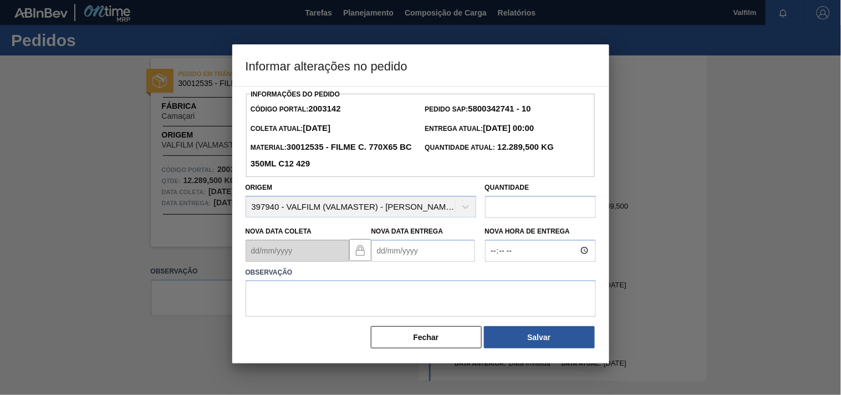
click at [384, 245] on Entrega2003142 "Nova Data Entrega" at bounding box center [424, 251] width 104 height 22
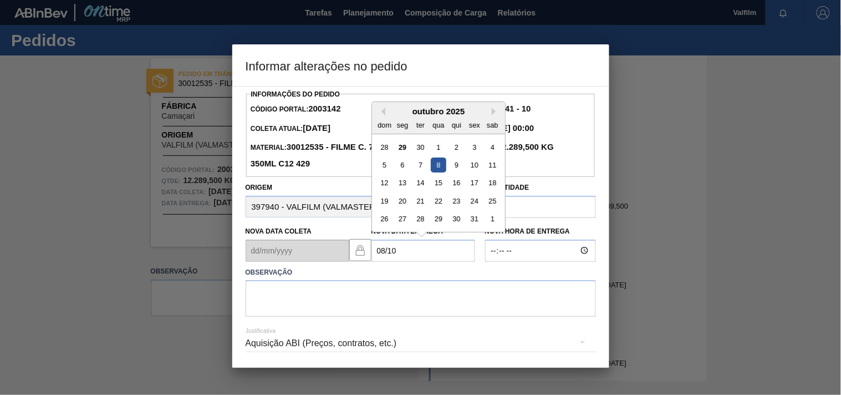
click at [436, 168] on div "8" at bounding box center [438, 164] width 15 height 15
type Entrega2003142 "[DATE]"
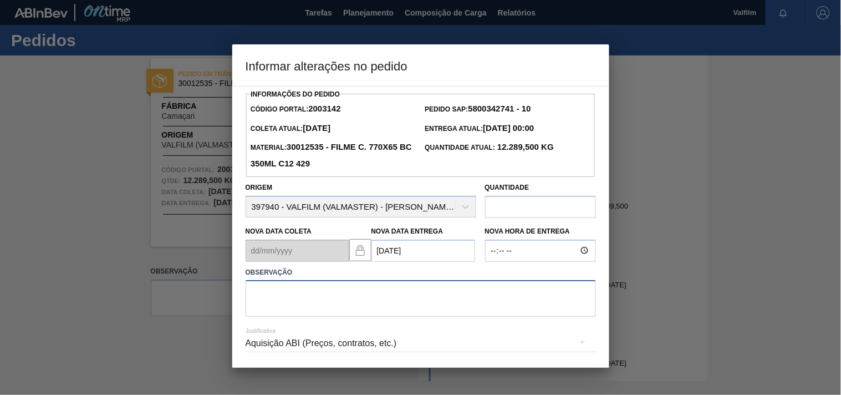
click at [302, 299] on textarea at bounding box center [421, 298] width 350 height 37
paste textarea "ajuste entrega - desistencia de motorista, devido morosidade nas entregas anter…"
drag, startPoint x: 520, startPoint y: 295, endPoint x: 577, endPoint y: 295, distance: 57.7
click at [577, 295] on textarea "ajuste entrega - desistencia de motorista, devido morosidade nas entregas anter…" at bounding box center [421, 298] width 350 height 37
type textarea "ajuste entrega - desistencia de motorista, devido morosidade nas descargas."
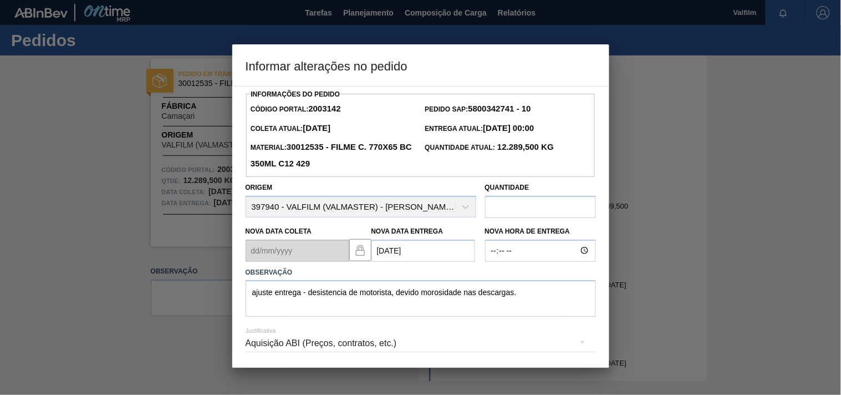
click at [314, 344] on div "Aquisição ABI (Preços, contratos, etc.)" at bounding box center [421, 343] width 350 height 31
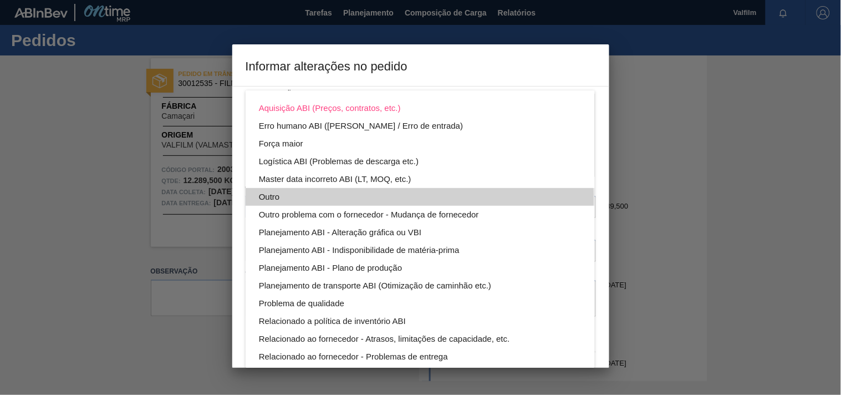
click at [265, 200] on div "Outro" at bounding box center [420, 197] width 323 height 18
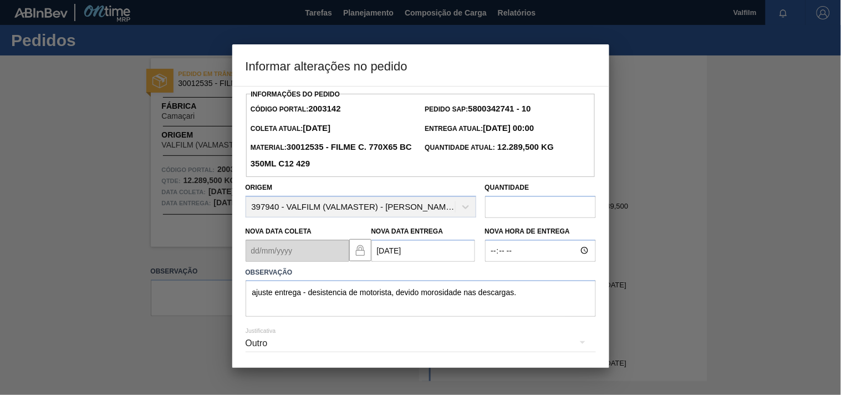
click at [503, 328] on div "Outro" at bounding box center [421, 344] width 350 height 40
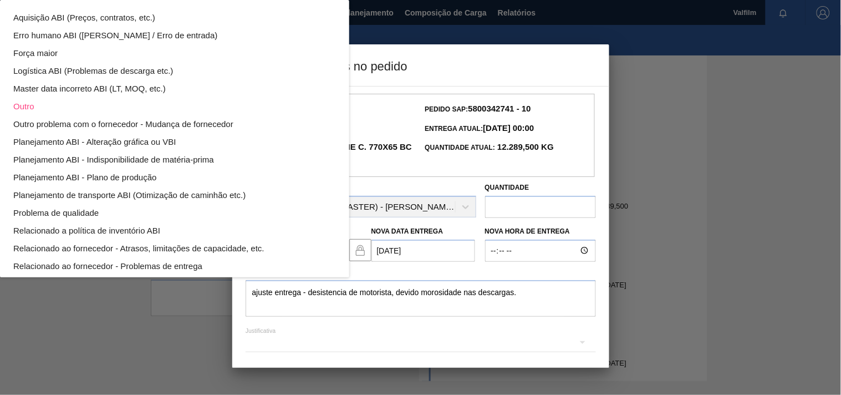
scroll to position [59, 0]
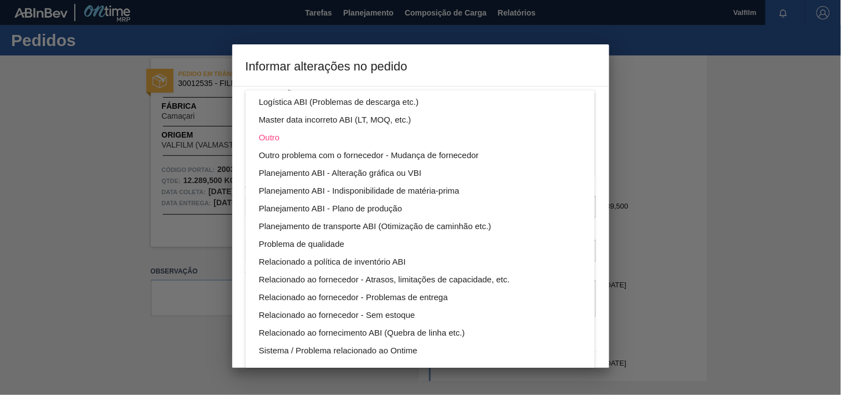
click at [562, 56] on div "Aquisição ABI (Preços, contratos, etc.) Erro humano ABI (Cálculo / Erro de entr…" at bounding box center [420, 197] width 841 height 395
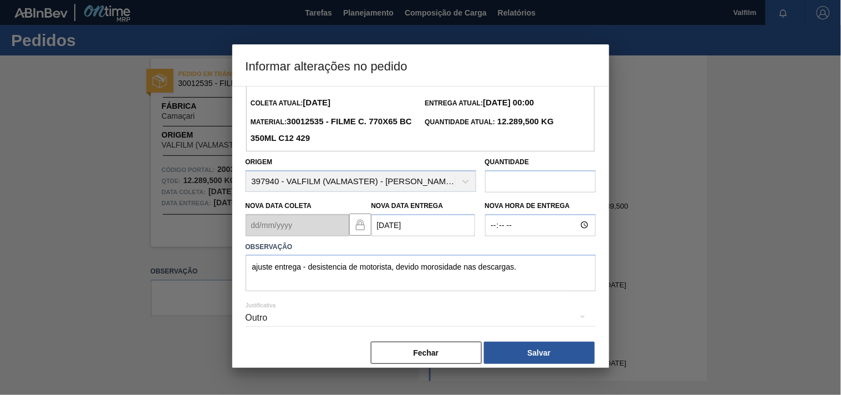
scroll to position [39, 0]
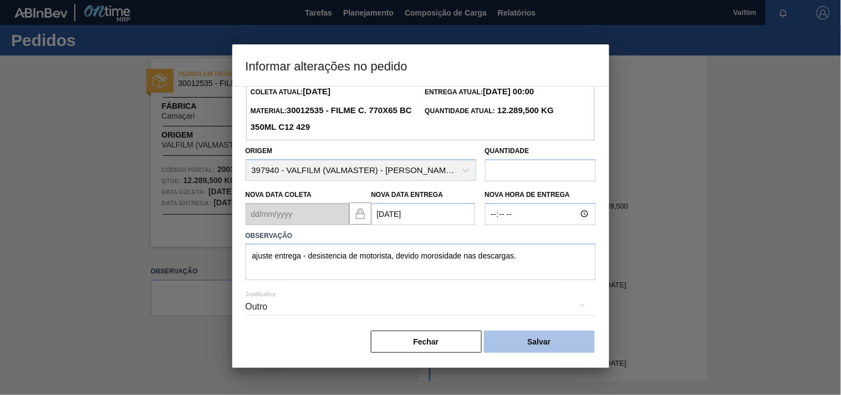
click at [523, 340] on button "Salvar" at bounding box center [539, 342] width 111 height 22
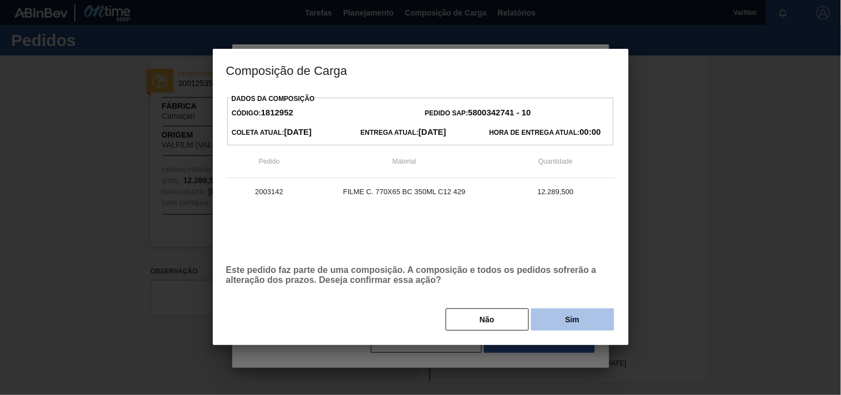
click at [540, 318] on button "Sim" at bounding box center [572, 319] width 83 height 22
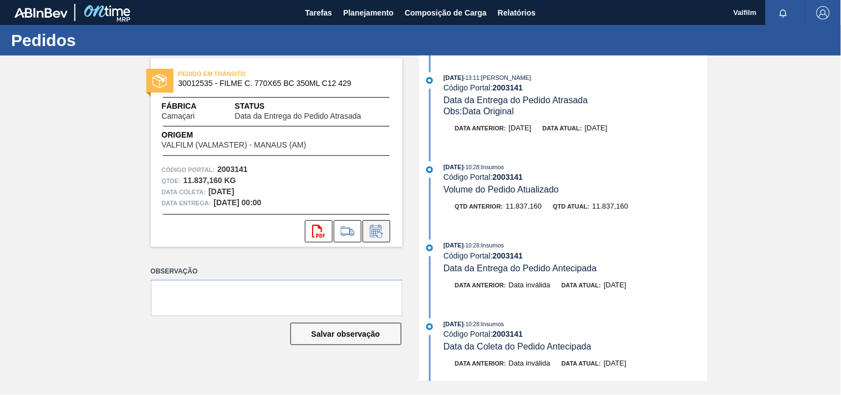
click at [379, 233] on icon at bounding box center [377, 231] width 18 height 13
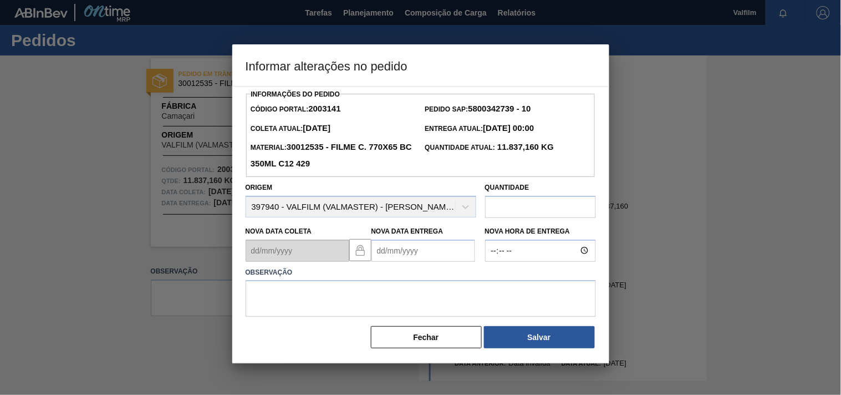
click at [382, 251] on Entrega2003141 "Nova Data Entrega" at bounding box center [424, 251] width 104 height 22
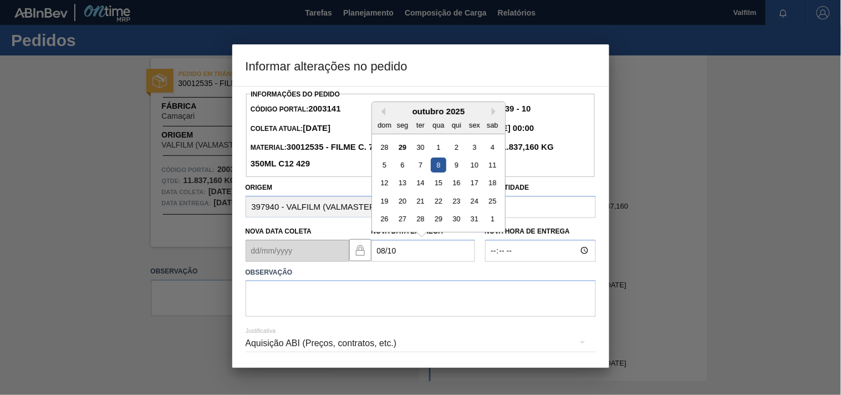
click at [442, 168] on div "8" at bounding box center [438, 164] width 15 height 15
type Entrega2003141 "[DATE]"
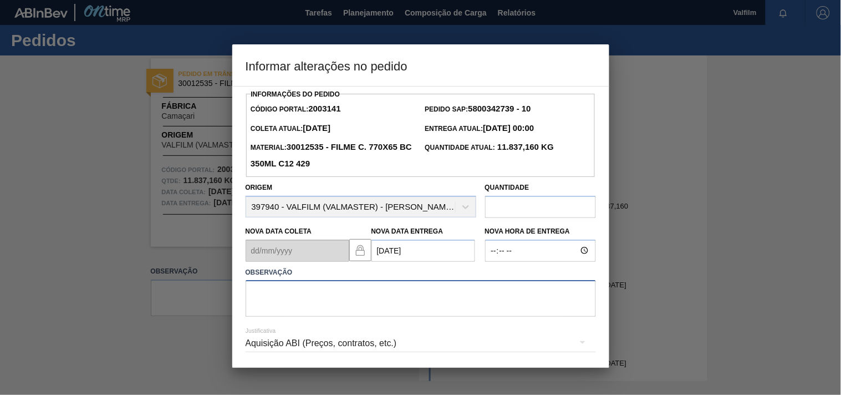
drag, startPoint x: 274, startPoint y: 297, endPoint x: 268, endPoint y: 312, distance: 15.4
click at [273, 301] on textarea at bounding box center [421, 298] width 350 height 37
paste textarea "ajuste entrega - desistencia de motorista, devido morosidade nas descargas."
type textarea "ajuste entrega - desistencia de motorista, devido morosidade nas descargas."
click at [281, 344] on div "Aquisição ABI (Preços, contratos, etc.)" at bounding box center [421, 343] width 350 height 31
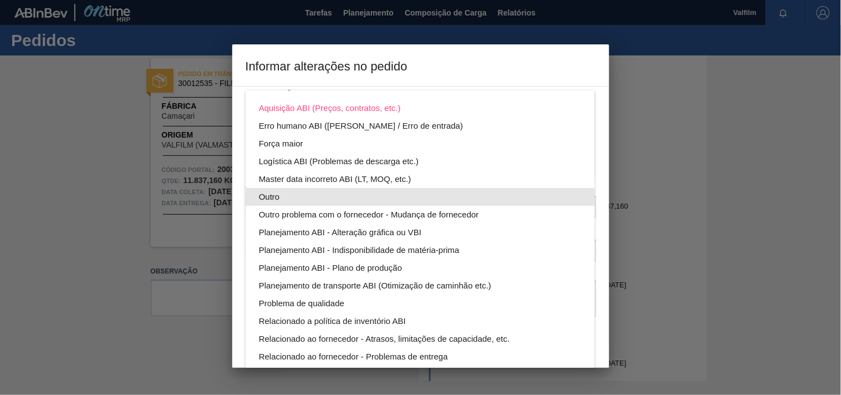
click at [275, 195] on div "Outro" at bounding box center [420, 197] width 323 height 18
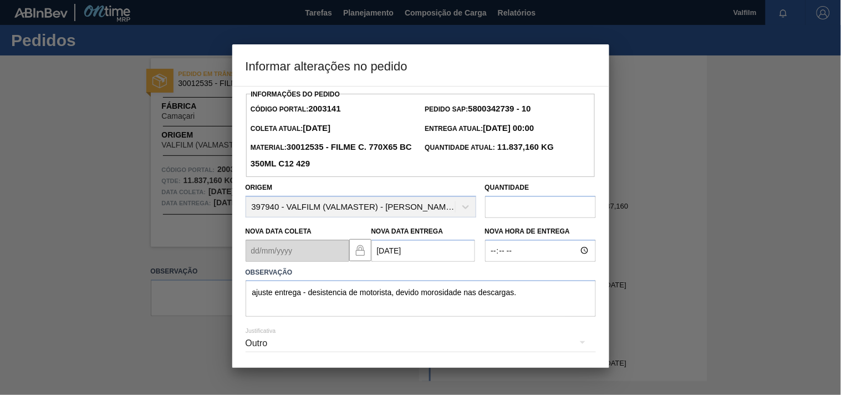
scroll to position [39, 0]
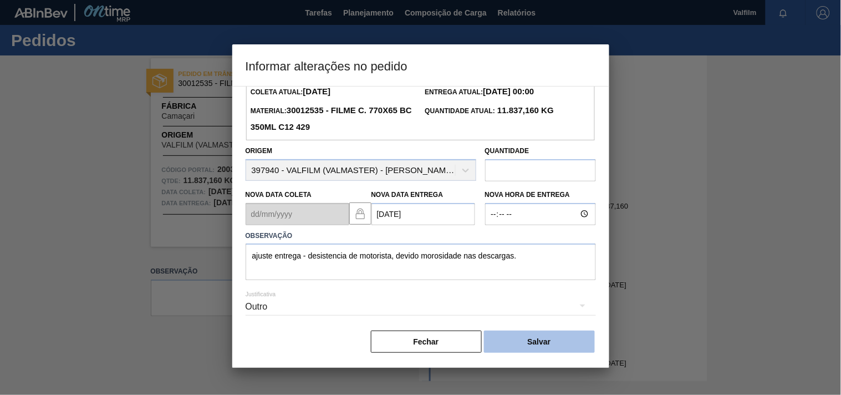
click at [541, 336] on button "Salvar" at bounding box center [539, 342] width 111 height 22
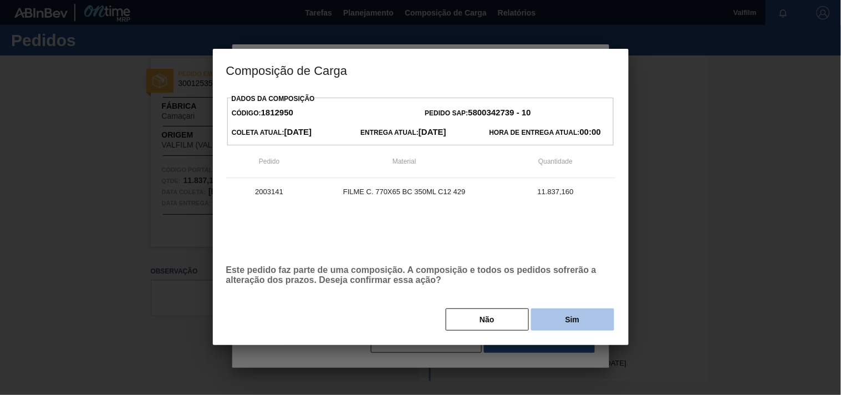
click at [542, 322] on button "Sim" at bounding box center [572, 319] width 83 height 22
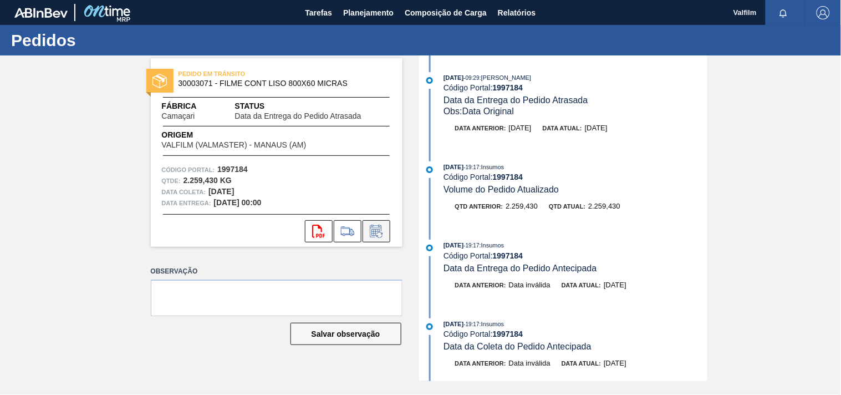
click at [381, 233] on icon at bounding box center [377, 231] width 18 height 13
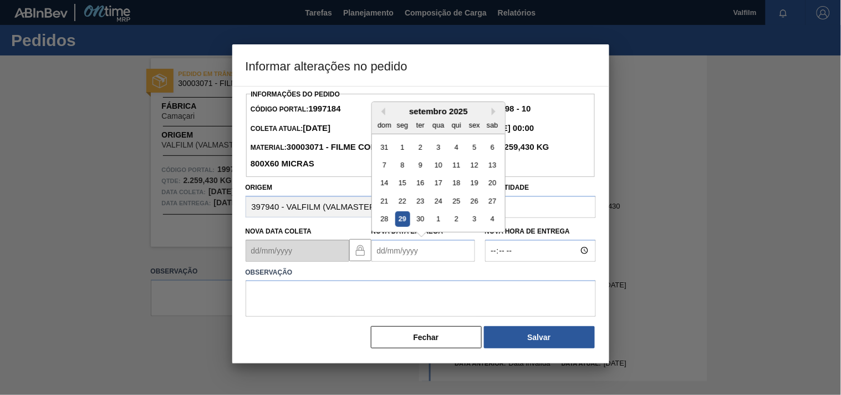
click at [380, 250] on Entrega1997184 "Nova Data Entrega" at bounding box center [424, 251] width 104 height 22
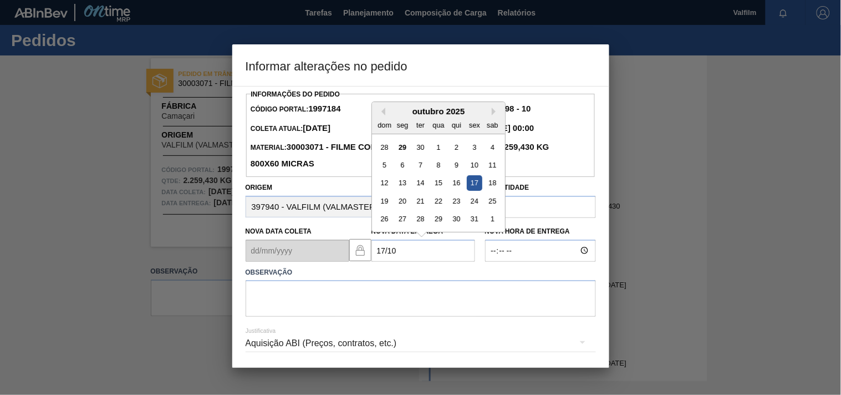
click at [477, 185] on div "17" at bounding box center [474, 182] width 15 height 15
type Entrega1997184 "[DATE]"
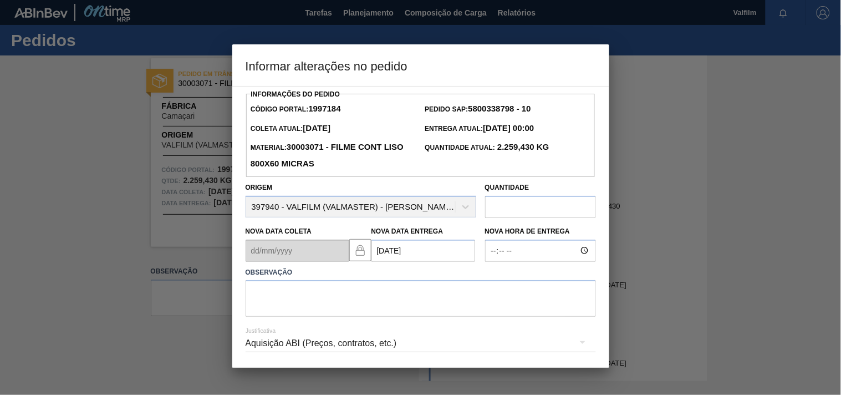
click at [272, 349] on div "Aquisição ABI (Preços, contratos, etc.)" at bounding box center [421, 343] width 350 height 31
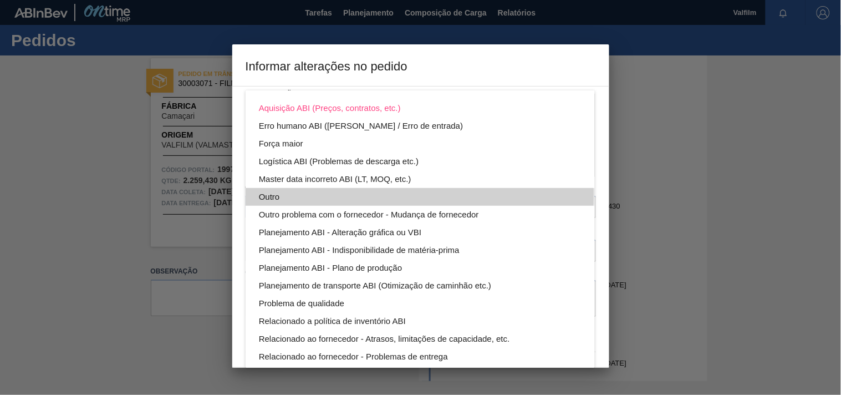
click at [273, 194] on div "Outro" at bounding box center [420, 197] width 323 height 18
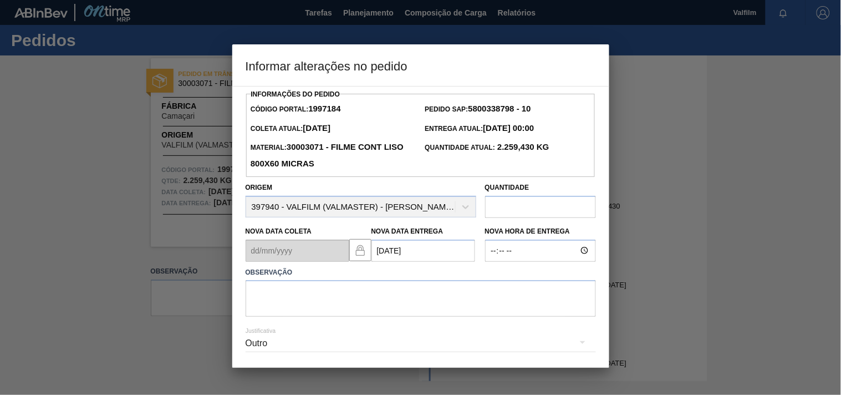
drag, startPoint x: 275, startPoint y: 294, endPoint x: 258, endPoint y: 311, distance: 23.5
click at [274, 296] on div "Aquisição ABI (Preços, contratos, etc.) Erro humano ABI (Cálculo / Erro de entr…" at bounding box center [420, 197] width 841 height 395
click at [290, 301] on textarea at bounding box center [421, 298] width 350 height 37
paste textarea "ajuste entrega - omissao navio ( atraca 10.10 )"
click at [462, 298] on textarea "ajuste entrega - omissao navio ( atraca 10.10 )" at bounding box center [421, 298] width 350 height 37
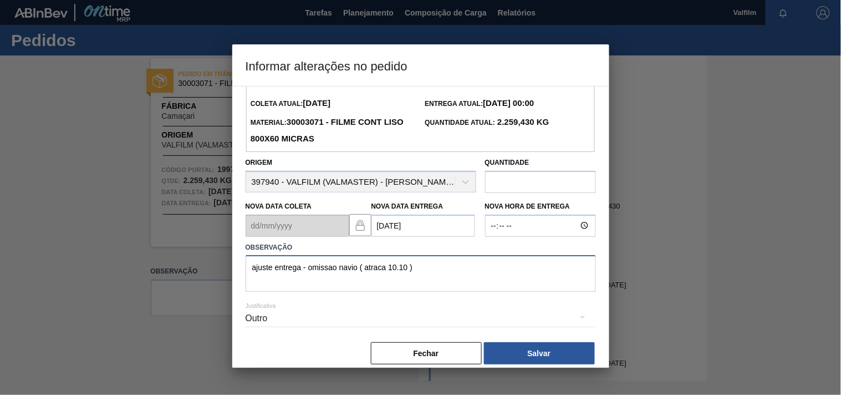
scroll to position [39, 0]
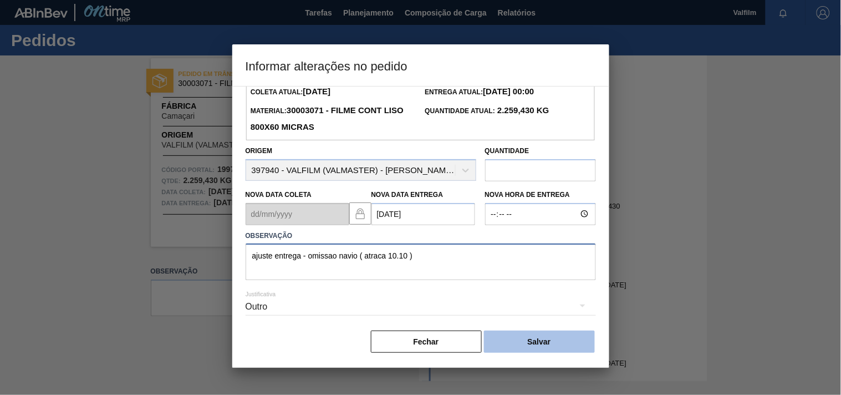
type textarea "ajuste entrega - omissao navio ( atraca 10.10 )"
click at [515, 338] on button "Salvar" at bounding box center [539, 342] width 111 height 22
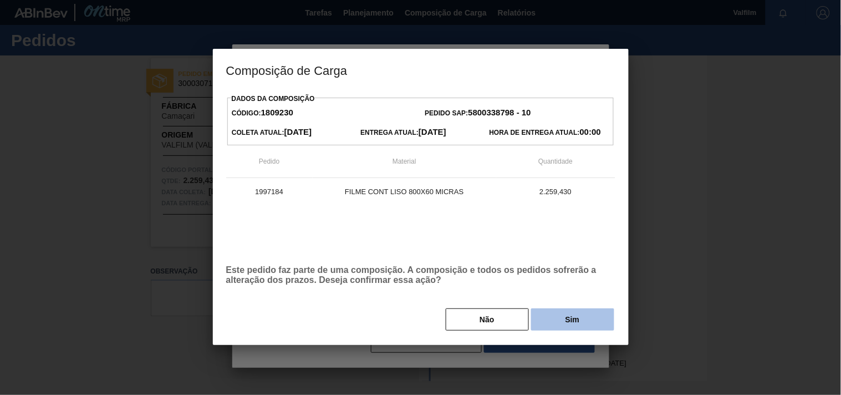
click at [560, 322] on button "Sim" at bounding box center [572, 319] width 83 height 22
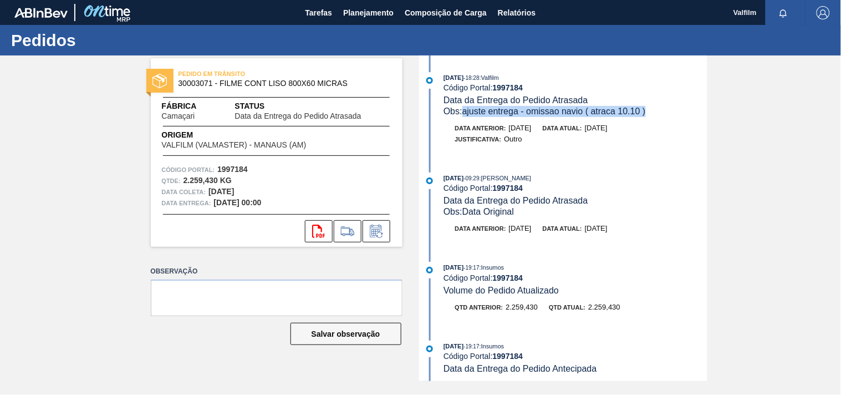
drag, startPoint x: 655, startPoint y: 111, endPoint x: 464, endPoint y: 116, distance: 192.0
click at [464, 116] on div "Obs: ajuste entrega - omissao navio ( atraca 10.10 )" at bounding box center [575, 111] width 263 height 11
copy span "ajuste entrega - omissao navio ( atraca 10.10 )"
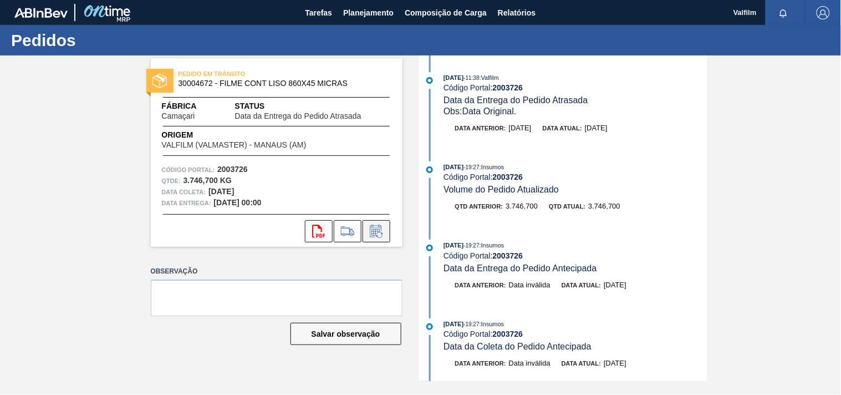
click at [380, 234] on icon at bounding box center [377, 231] width 18 height 13
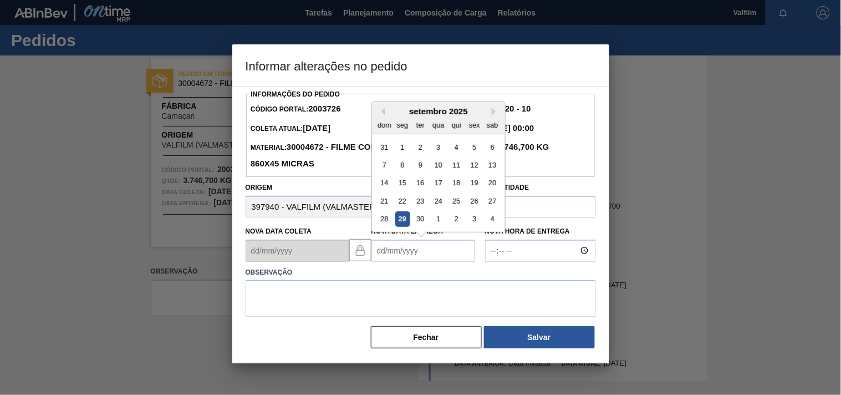
click at [394, 245] on Entrega2003726 "Nova Data Entrega" at bounding box center [424, 251] width 104 height 22
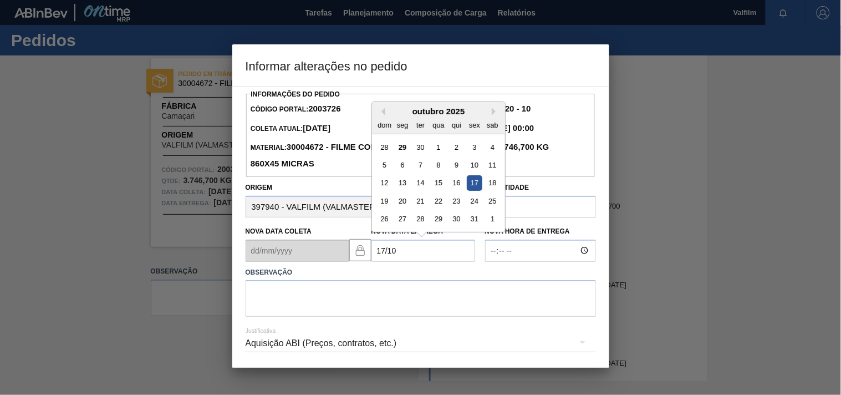
drag, startPoint x: 472, startPoint y: 184, endPoint x: 396, endPoint y: 250, distance: 101.1
click at [472, 185] on div "17" at bounding box center [474, 182] width 15 height 15
type Entrega2003726 "[DATE]"
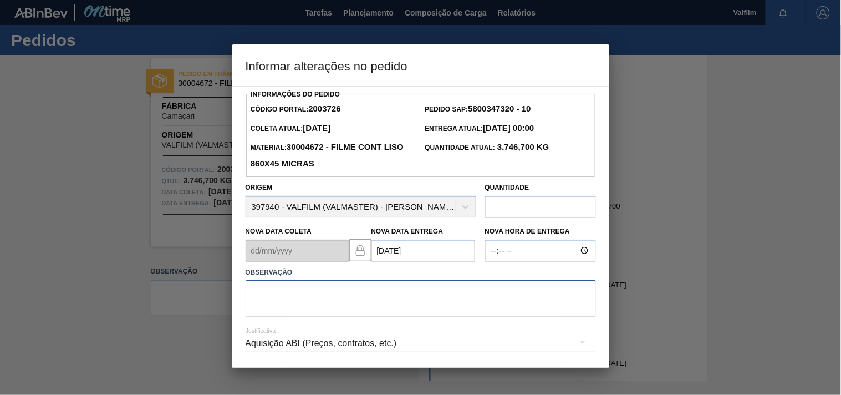
click at [305, 298] on textarea at bounding box center [421, 298] width 350 height 37
paste textarea "ajuste entrega - omissao navio ( atraca 10.10 )"
type textarea "ajuste entrega - omissao navio ( atraca 10.10 )"
click at [295, 341] on div "Aquisição ABI (Preços, contratos, etc.)" at bounding box center [421, 343] width 350 height 31
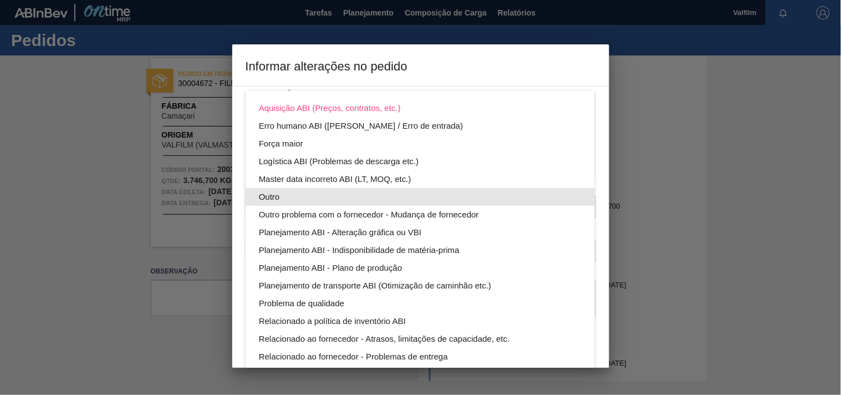
click at [276, 189] on div "Outro" at bounding box center [420, 197] width 323 height 18
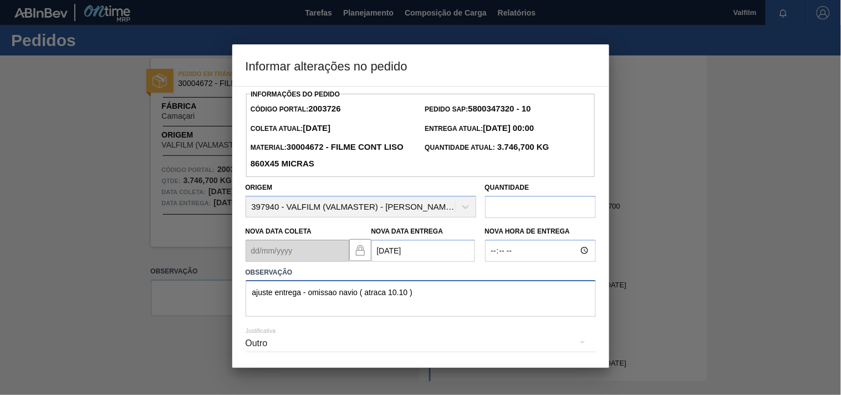
click at [477, 304] on textarea "ajuste entrega - omissao navio ( atraca 10.10 )" at bounding box center [421, 298] width 350 height 37
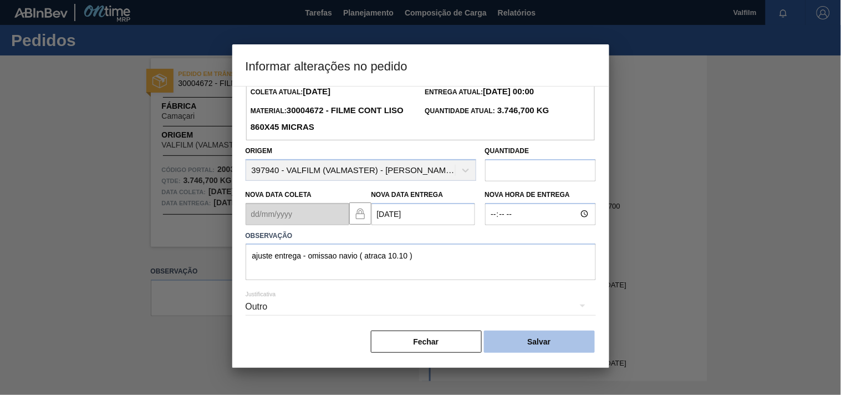
click at [528, 347] on button "Salvar" at bounding box center [539, 342] width 111 height 22
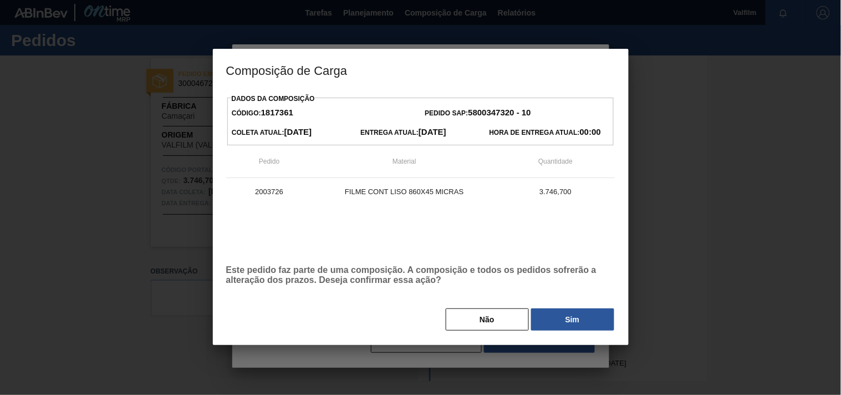
click at [560, 326] on button "Sim" at bounding box center [572, 319] width 83 height 22
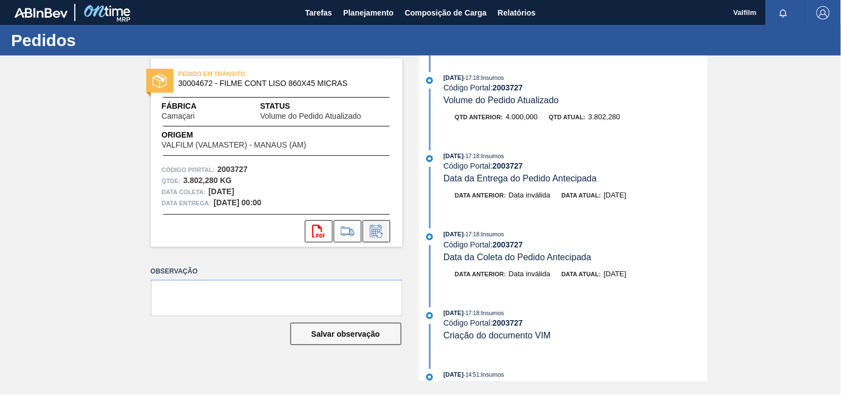
click at [370, 230] on icon at bounding box center [376, 231] width 12 height 13
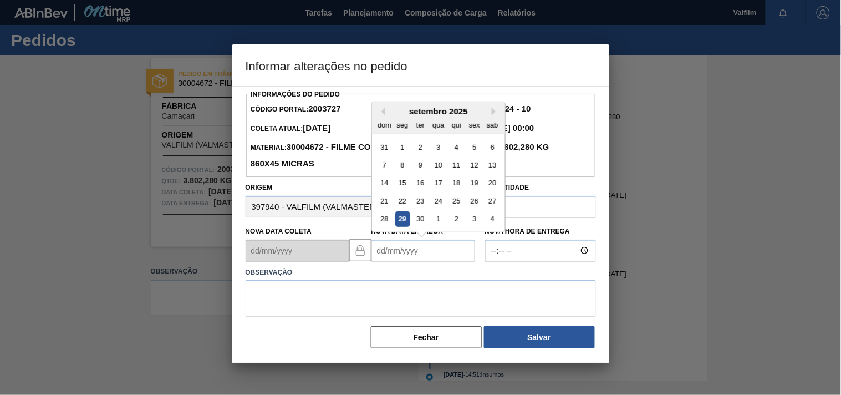
click at [380, 255] on Entrega2003727 "Nova Data Entrega" at bounding box center [424, 251] width 104 height 22
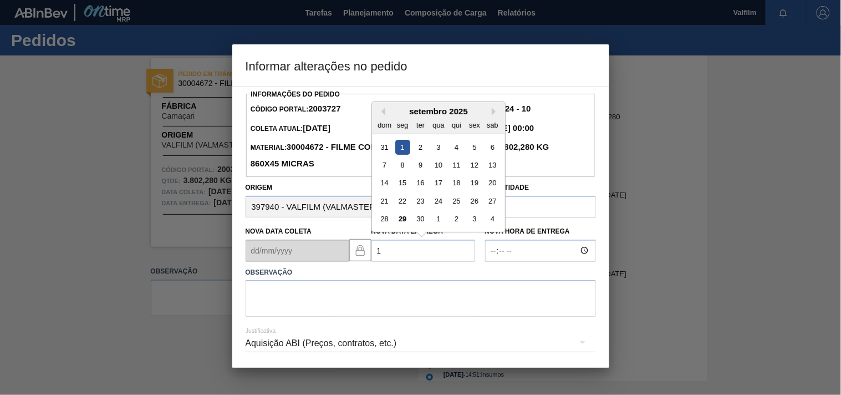
type Entrega2003727 "[DATE]"
click at [108, 297] on div at bounding box center [420, 197] width 841 height 395
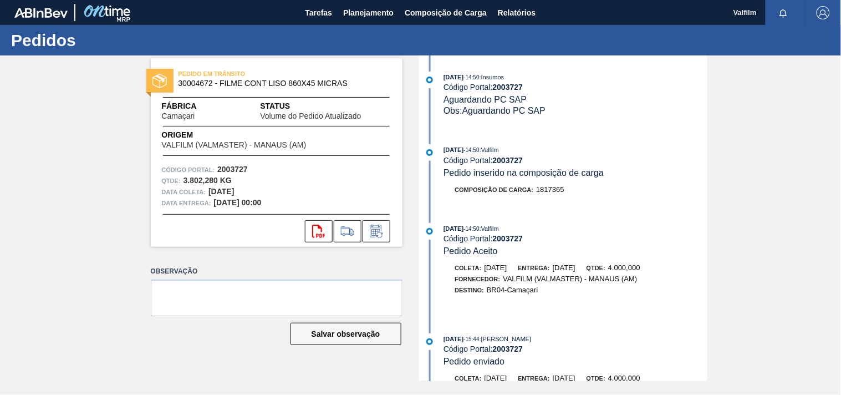
scroll to position [492, 0]
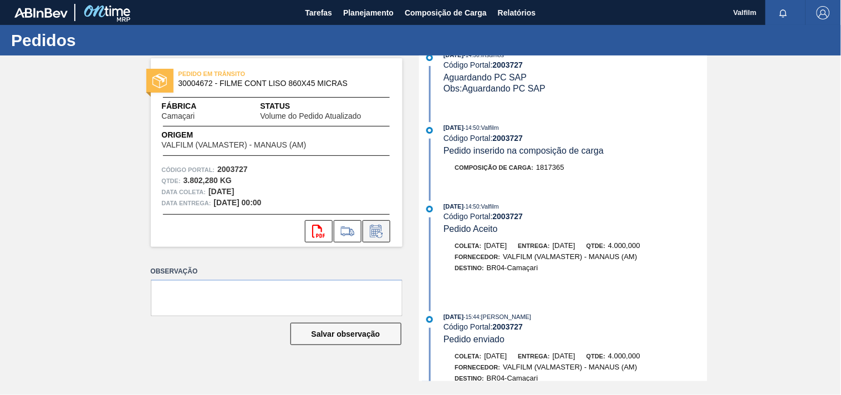
click at [380, 229] on icon at bounding box center [377, 231] width 18 height 13
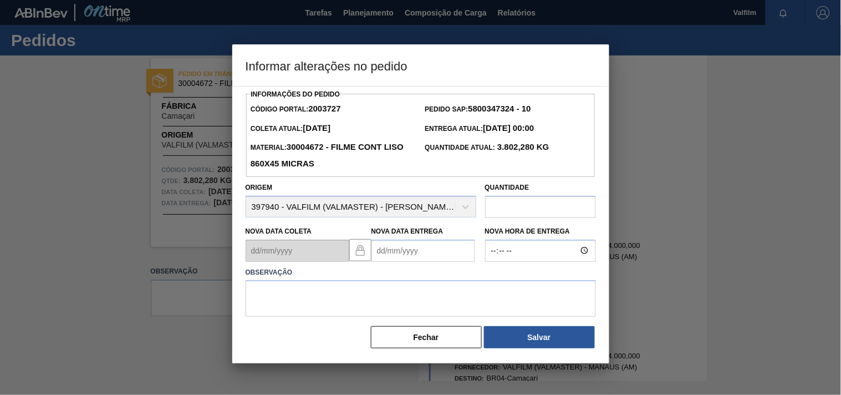
click at [398, 250] on Entrega2003727 "Nova Data Entrega" at bounding box center [424, 251] width 104 height 22
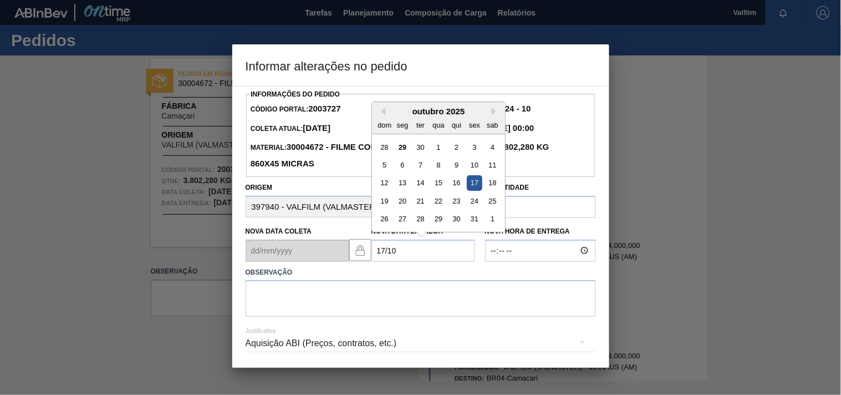
drag, startPoint x: 474, startPoint y: 189, endPoint x: 390, endPoint y: 253, distance: 105.9
click at [472, 190] on div "17" at bounding box center [474, 182] width 15 height 15
type Entrega2003727 "[DATE]"
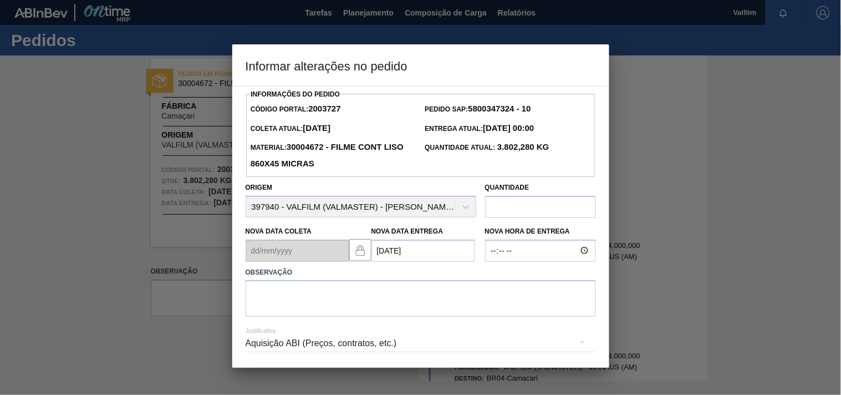
click at [297, 345] on div "Aquisição ABI (Preços, contratos, etc.)" at bounding box center [421, 343] width 350 height 31
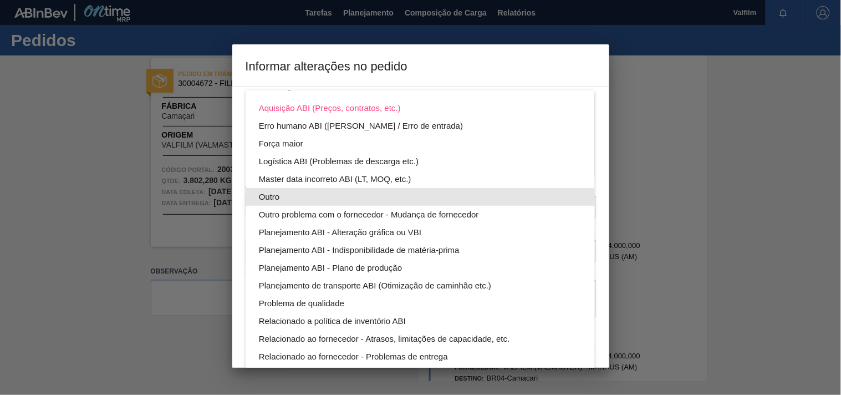
click at [278, 197] on div "Outro" at bounding box center [420, 197] width 323 height 18
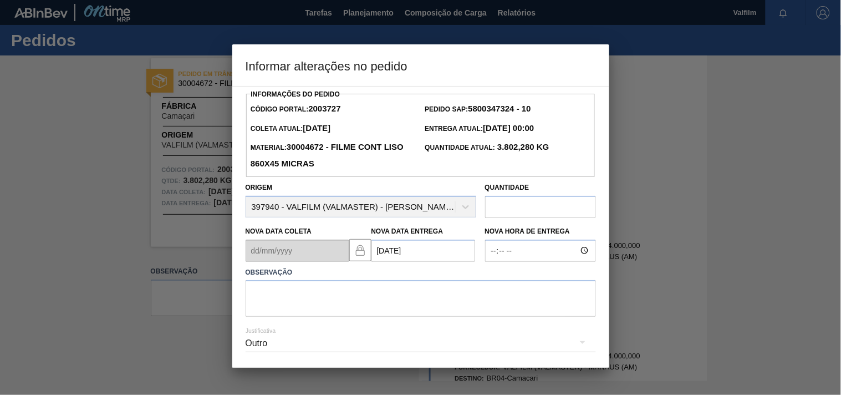
drag, startPoint x: 280, startPoint y: 311, endPoint x: 276, endPoint y: 306, distance: 6.3
click at [275, 306] on textarea at bounding box center [421, 298] width 350 height 37
click at [375, 327] on div "Outro" at bounding box center [421, 344] width 350 height 40
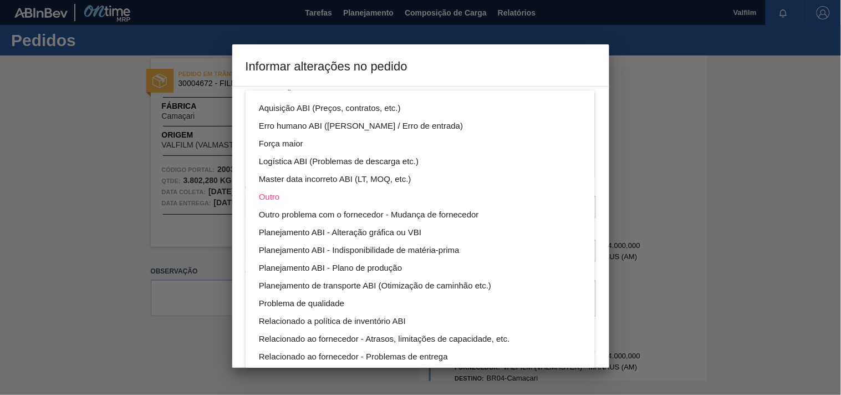
scroll to position [59, 0]
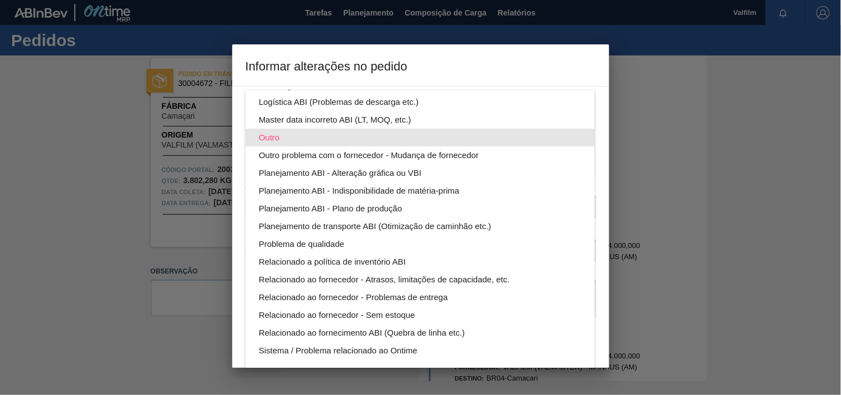
click at [267, 131] on div "Outro" at bounding box center [420, 138] width 323 height 18
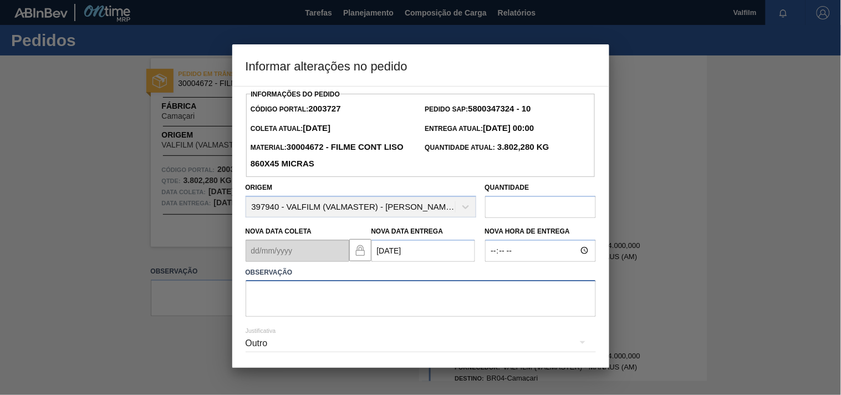
click at [274, 296] on textarea at bounding box center [421, 298] width 350 height 37
drag, startPoint x: 282, startPoint y: 297, endPoint x: 373, endPoint y: 295, distance: 91.0
click at [373, 295] on textarea "data orignal." at bounding box center [421, 298] width 350 height 37
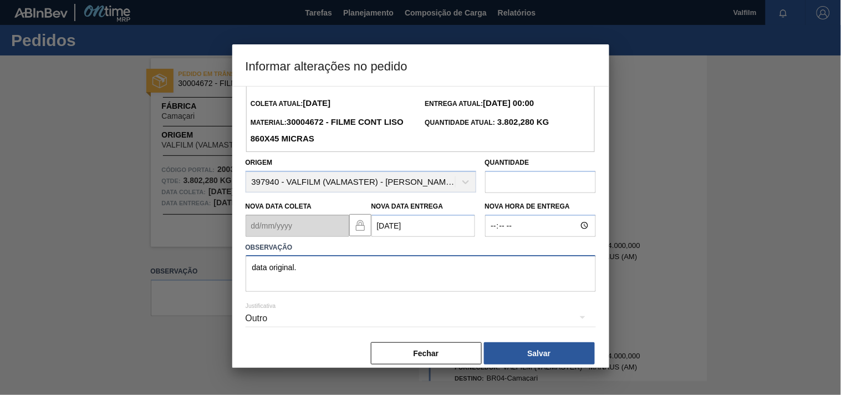
scroll to position [39, 0]
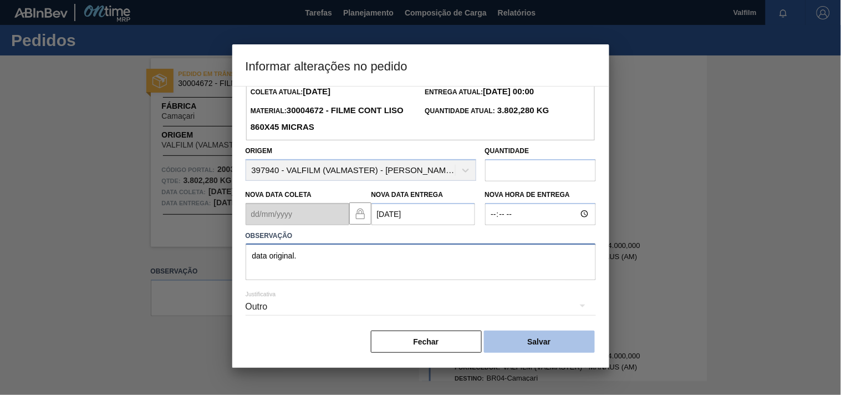
type textarea "data original."
click at [514, 341] on button "Salvar" at bounding box center [539, 342] width 111 height 22
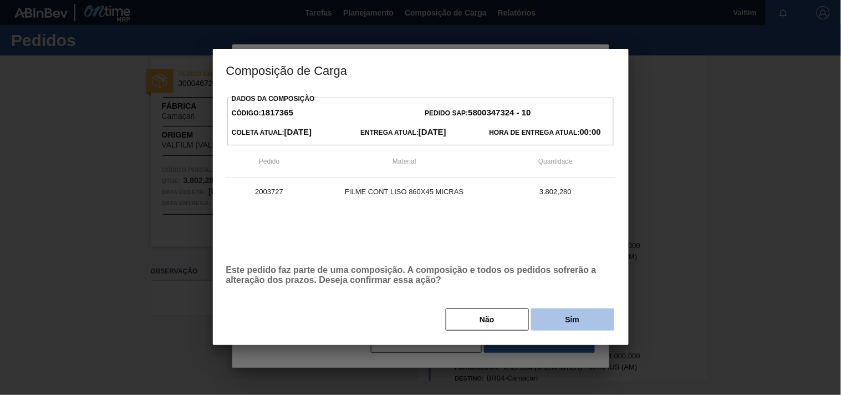
click at [549, 323] on button "Sim" at bounding box center [572, 319] width 83 height 22
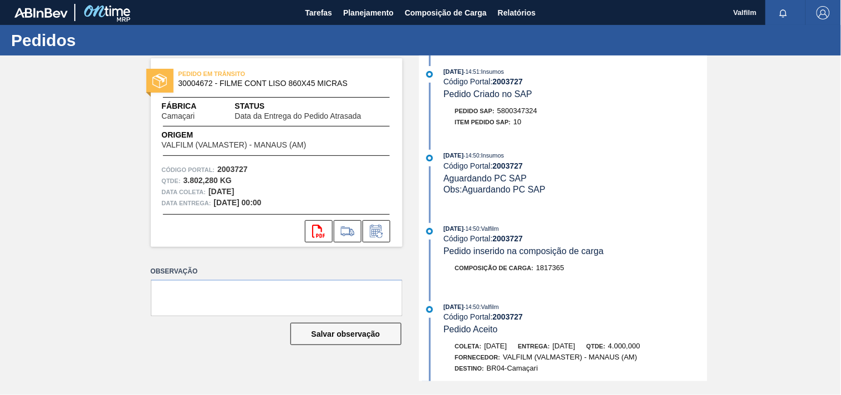
scroll to position [595, 0]
